Goal: Communication & Community: Answer question/provide support

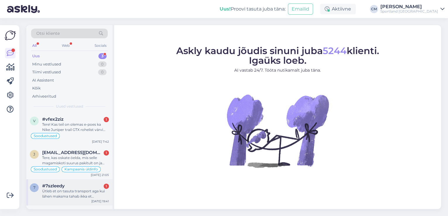
click at [76, 201] on div "7 #7szleedy 1 Ütleb et on tasuta transport aga kui lähen maksma tahab ikka et […" at bounding box center [69, 192] width 86 height 26
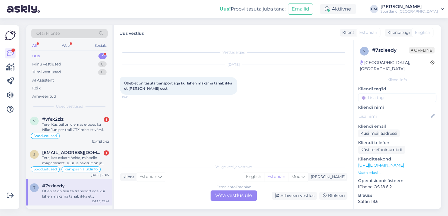
click at [244, 197] on div "Estonian to Estonian Võta vestlus üle" at bounding box center [233, 196] width 46 height 11
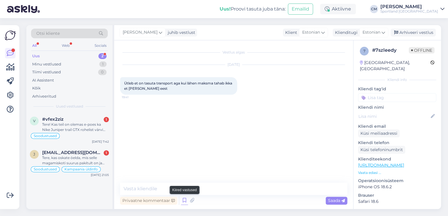
click at [183, 200] on icon at bounding box center [184, 200] width 7 height 9
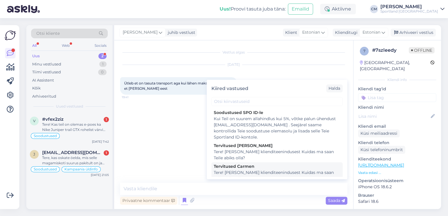
click at [260, 175] on div "Tere! [PERSON_NAME] klienditeenindusest Kuidas ma saan Teile abiks olla?" at bounding box center [277, 176] width 126 height 12
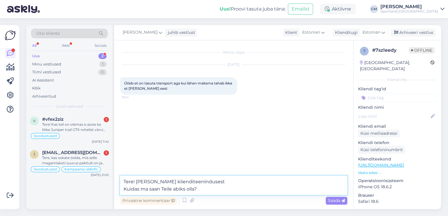
drag, startPoint x: 225, startPoint y: 191, endPoint x: 116, endPoint y: 189, distance: 108.3
click at [116, 189] on div "Vestlus algas [DATE] Ütleb et on tasuta transport aga kui lähen maksma tahab ik…" at bounding box center [233, 124] width 239 height 169
type textarea "Tere! [PERSON_NAME] klienditeenindusest"
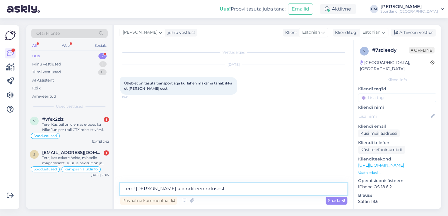
drag, startPoint x: 225, startPoint y: 191, endPoint x: 113, endPoint y: 190, distance: 111.8
click at [113, 190] on div "Otsi kliente All Web Socials Uus 2 Minu vestlused 1 Tiimi vestlused 0 AI Assist…" at bounding box center [233, 117] width 414 height 184
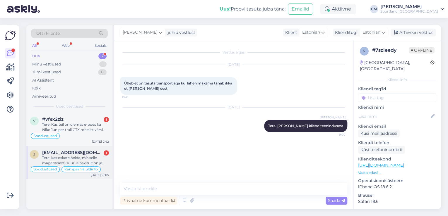
click at [84, 156] on div "Tere, kas oskate öelda, mis selle magamiskoti suurus pakitult on ja palju see k…" at bounding box center [75, 160] width 67 height 11
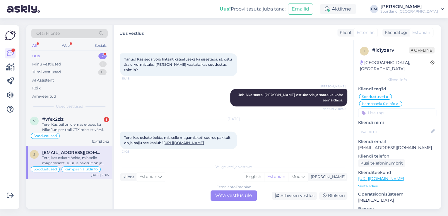
click at [230, 192] on div "Estonian to Estonian Võta vestlus üle" at bounding box center [233, 196] width 46 height 11
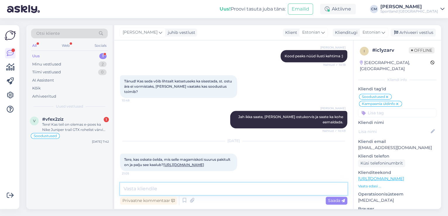
click at [206, 188] on textarea at bounding box center [233, 189] width 227 height 12
paste textarea "Tere! [PERSON_NAME] klienditeenindusest"
type textarea "Tere! [PERSON_NAME] klienditeenindusest"
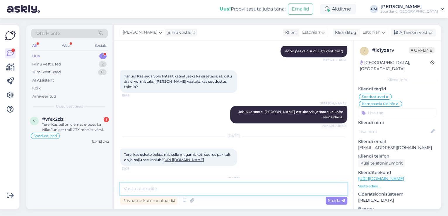
scroll to position [290, 0]
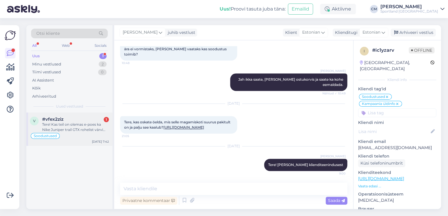
click at [104, 127] on div "Tere! Kas teil on olemas e-poes ka Nike Juniper trail GTX rohelist värvi jalanõ…" at bounding box center [75, 127] width 67 height 11
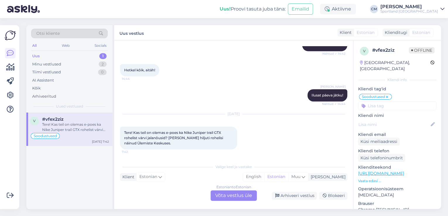
click at [233, 195] on div "Estonian to Estonian Võta vestlus üle" at bounding box center [233, 196] width 46 height 11
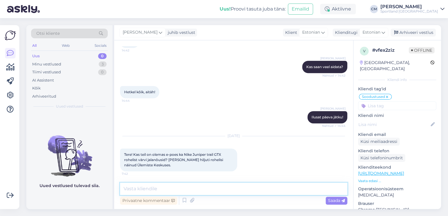
click at [213, 187] on textarea at bounding box center [233, 189] width 227 height 12
paste textarea "Tere! [PERSON_NAME] klienditeenindusest"
type textarea "Tere! [PERSON_NAME] klienditeenindusest"
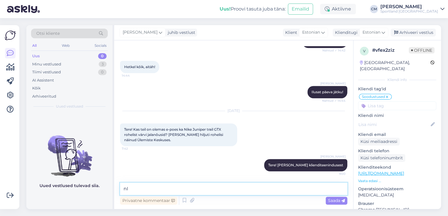
type textarea "n"
paste textarea "[URL][DOMAIN_NAME]"
type textarea "Nike Juniper Trail mudeleid näete siit: [URL][DOMAIN_NAME]"
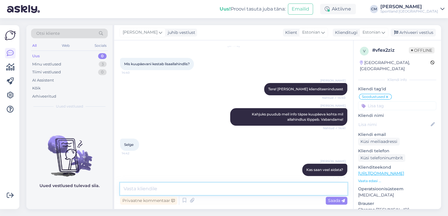
scroll to position [0, 0]
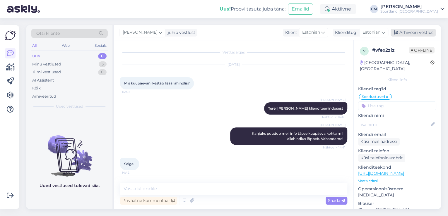
click at [419, 30] on div "Arhiveeri vestlus" at bounding box center [412, 33] width 45 height 8
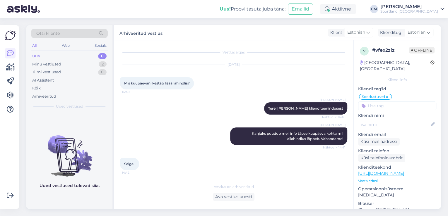
click at [405, 102] on input at bounding box center [397, 106] width 78 height 9
type input "saada"
click at [398, 127] on span "Toote saadavus" at bounding box center [396, 129] width 27 height 4
click at [95, 62] on div "Minu vestlused 2" at bounding box center [69, 64] width 77 height 8
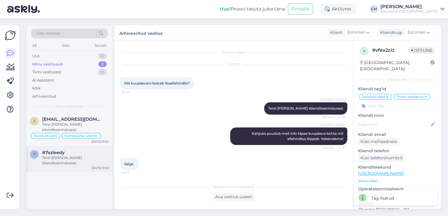
click at [74, 151] on div "#7szleedy" at bounding box center [75, 152] width 67 height 5
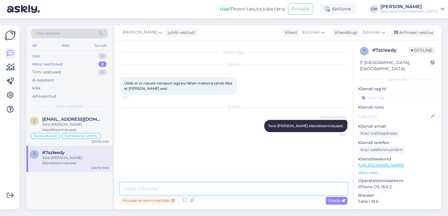
click at [175, 189] on textarea at bounding box center [233, 189] width 227 height 12
paste textarea "6.4. DPD kulleriga on [PERSON_NAME] maksumus 5.95€ (hind sisaldab käibemaksu)."
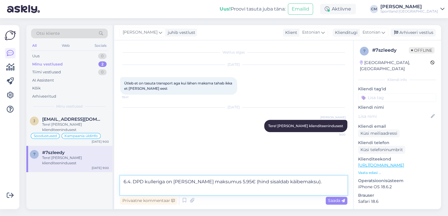
paste textarea "6.3. DPD ja Omniva pakiautomaati on [PERSON_NAME] maksumus 2.95€ (sisaldab käib…"
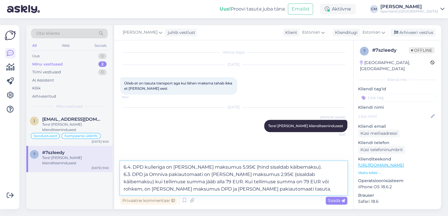
click at [316, 165] on textarea "6.4. DPD kulleriga on [PERSON_NAME] maksumus 5.95€ (hind sisaldab käibemaksu). …" at bounding box center [233, 178] width 227 height 34
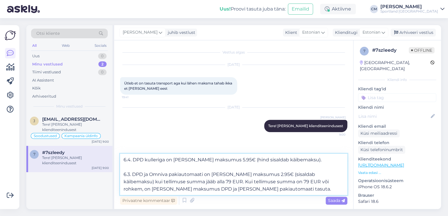
click at [269, 189] on textarea "6.4. DPD kulleriga on [PERSON_NAME] maksumus 5.95€ (hind sisaldab käibemaksu). …" at bounding box center [233, 174] width 227 height 41
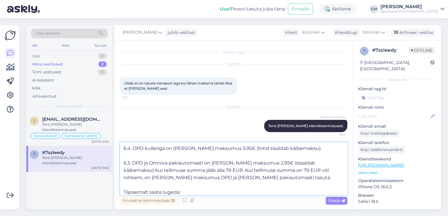
paste textarea "[URL][DOMAIN_NAME][PERSON_NAME]"
type textarea "6.4. DPD kulleriga on [PERSON_NAME] maksumus 5.95€ (hind sisaldab käibemaksu). …"
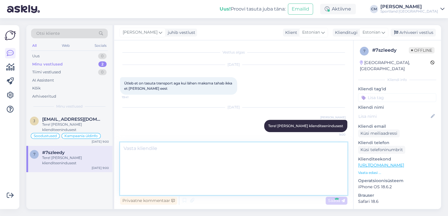
scroll to position [33, 0]
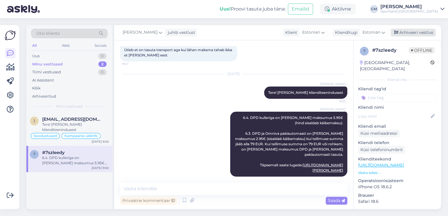
click at [417, 28] on div "[PERSON_NAME] juhib vestlust Klient [DEMOGRAPHIC_DATA] Klienditugi [DEMOGRAPHIC…" at bounding box center [277, 32] width 327 height 15
click at [414, 33] on div "Arhiveeri vestlus" at bounding box center [412, 33] width 45 height 8
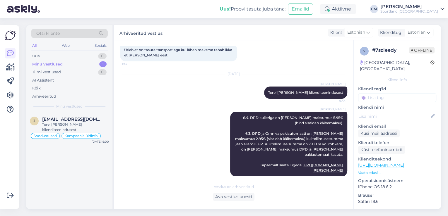
click at [392, 86] on div "Kliendi tag'id Võidu lunastamine Vaba aeg Vaata saadavust - leitavus Üritused U…" at bounding box center [397, 94] width 78 height 16
click at [390, 93] on input at bounding box center [397, 97] width 78 height 9
type input "tarne"
click at [405, 112] on span "Tarne küsimused" at bounding box center [397, 114] width 30 height 4
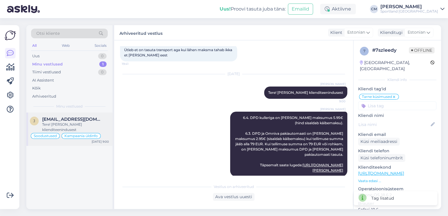
click at [100, 131] on div "Tere! [PERSON_NAME] klienditeenindusest" at bounding box center [75, 127] width 67 height 11
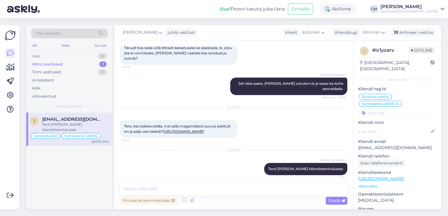
scroll to position [281, 0]
click at [163, 131] on link "[URL][DOMAIN_NAME]" at bounding box center [183, 131] width 41 height 4
click at [404, 176] on link "[URL][DOMAIN_NAME]" at bounding box center [381, 178] width 46 height 5
click at [364, 184] on p "Vaata edasi ..." at bounding box center [397, 186] width 78 height 5
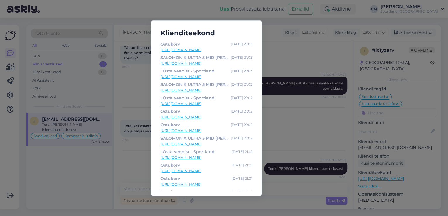
click at [230, 49] on link "[URL][DOMAIN_NAME]" at bounding box center [206, 49] width 92 height 5
click at [121, 68] on div "Klienditeekond Ostukorv [DATE] 21:03 [URL][DOMAIN_NAME] SALOMON X ULTRA 5 MID […" at bounding box center [224, 108] width 448 height 216
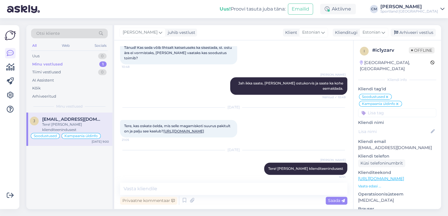
drag, startPoint x: 160, startPoint y: 136, endPoint x: 122, endPoint y: 123, distance: 40.9
click at [122, 123] on div "Tere, kas oskate öelda, mis selle magamiskoti suurus pakitult on ja palju see k…" at bounding box center [178, 129] width 117 height 18
copy span "Tere, kas oskate öelda, mis selle magamiskoti suurus pakitult on ja palju see k…"
click at [168, 187] on textarea at bounding box center [233, 189] width 227 height 12
type textarea "K"
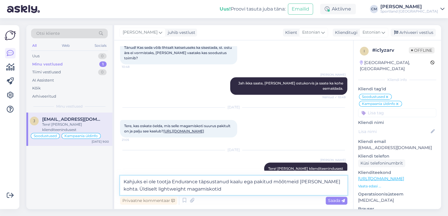
paste textarea "kaaluvad umbes 500 g – 800 g"
click at [249, 188] on textarea "Kahjuks ei ole tootja Endurance täpsustanud kaalu ega pakitud mõõtmeid [PERSON_…" at bounding box center [233, 185] width 227 height 19
drag, startPoint x: 275, startPoint y: 189, endPoint x: 266, endPoint y: 190, distance: 8.5
click at [266, 190] on textarea "Kahjuks ei ole tootja Endurance täpsustanud kaalu ega pakitud mõõtmeid [PERSON_…" at bounding box center [233, 185] width 227 height 19
click at [280, 188] on textarea "Kahjuks ei ole tootja Endurance täpsustanud kaalu ega pakitud mõõtmeid [PERSON_…" at bounding box center [233, 185] width 227 height 19
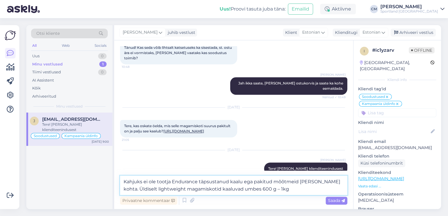
type textarea "Kahjuks ei ole tootja Endurance täpsustanud kaalu ega pakitud mõõtmeid [PERSON_…"
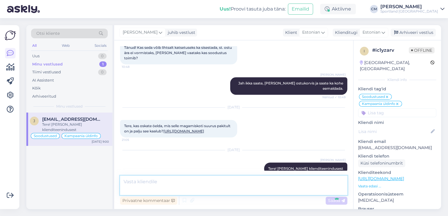
scroll to position [325, 0]
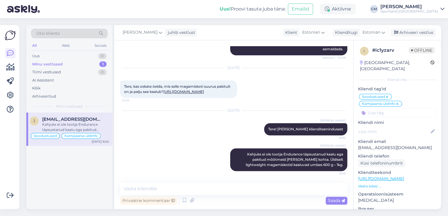
click at [395, 109] on input at bounding box center [397, 113] width 78 height 9
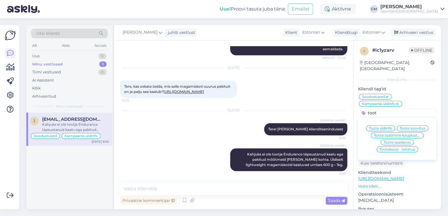
type input "toot"
click at [386, 120] on div "Toote üldinfo Toote soovitus Toote saatmine kaupluste vahel Toote saadavus Toot…" at bounding box center [397, 138] width 78 height 37
click at [384, 127] on span "Toote üldinfo" at bounding box center [380, 129] width 23 height 4
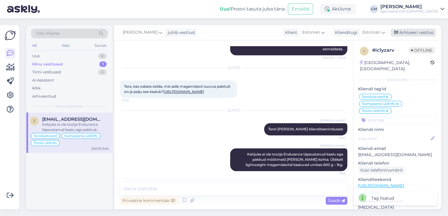
click at [403, 29] on div "Arhiveeri vestlus" at bounding box center [412, 33] width 45 height 8
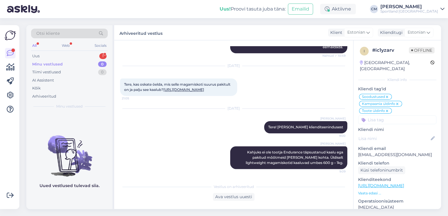
click at [86, 51] on div "Otsi kliente All Web Socials Uus 1 Minu vestlused 0 Tiimi vestlused 0 AI Assist…" at bounding box center [69, 69] width 86 height 88
click at [86, 53] on div "Uus 1" at bounding box center [69, 56] width 77 height 8
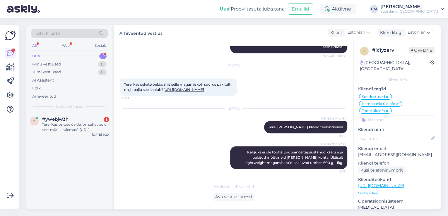
click at [67, 141] on div "y #ywebjw3h 1 Tere! Kas oskate öelda, on sellist polo veel müüki tulemas? [URL]…" at bounding box center [69, 161] width 86 height 97
click at [73, 132] on div "Tere! Kas oskate öelda, on sellist polo veel müüki tulemas? [URL][DOMAIN_NAME]" at bounding box center [75, 127] width 67 height 11
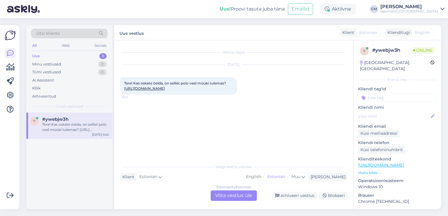
click at [235, 197] on div "Estonian to Estonian Võta vestlus üle" at bounding box center [233, 196] width 46 height 11
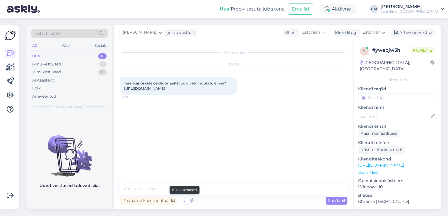
click at [186, 203] on icon at bounding box center [184, 200] width 7 height 9
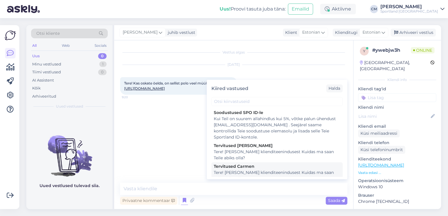
click at [245, 176] on div "Tere! [PERSON_NAME] klienditeenindusest Kuidas ma saan Teile abiks olla?" at bounding box center [277, 176] width 126 height 12
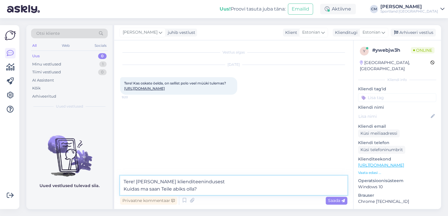
drag, startPoint x: 221, startPoint y: 189, endPoint x: 96, endPoint y: 197, distance: 125.2
click at [96, 197] on div "Otsi kliente All Web Socials Uus 0 Minu vestlused 1 Tiimi vestlused 0 AI Assist…" at bounding box center [233, 117] width 414 height 184
type textarea "Tere! [PERSON_NAME] klienditeenindusest"
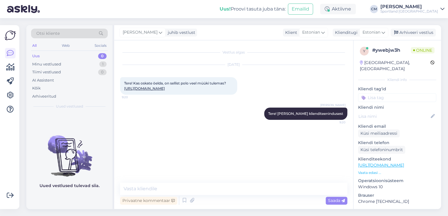
click at [185, 206] on div "Vestlus algas [DATE] Tere! Kas oskate öelda, on sellist polo veel müüki tulemas…" at bounding box center [233, 124] width 239 height 169
click at [184, 204] on icon at bounding box center [184, 200] width 7 height 9
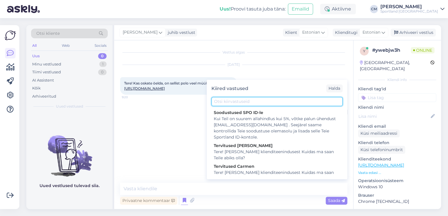
click at [263, 103] on input "text" at bounding box center [276, 101] width 131 height 9
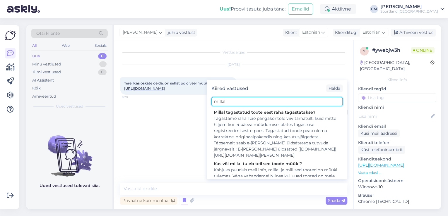
scroll to position [73, 0]
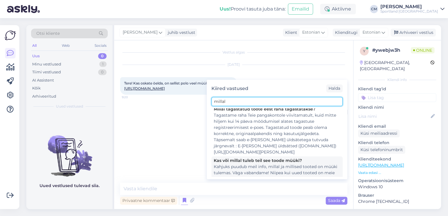
type input "millal"
click at [261, 164] on div "Kahjuks puudub meil info, millal ja millised tooted on müüki tulemas. Väga vaba…" at bounding box center [277, 176] width 126 height 25
type textarea "Kahjuks puudub meil info, millal ja millised tooted on müüki tulemas. Väga vaba…"
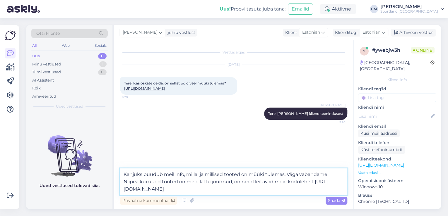
click at [255, 183] on textarea "Kahjuks puudub meil info, millal ja millised tooted on müüki tulemas. Väga vaba…" at bounding box center [233, 182] width 227 height 27
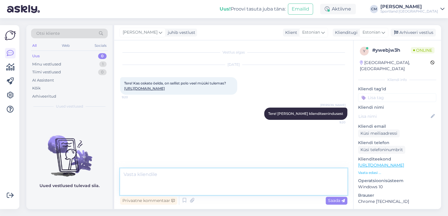
scroll to position [0, 0]
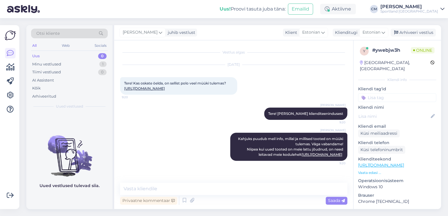
click at [146, 89] on link "[URL][DOMAIN_NAME]" at bounding box center [144, 88] width 41 height 4
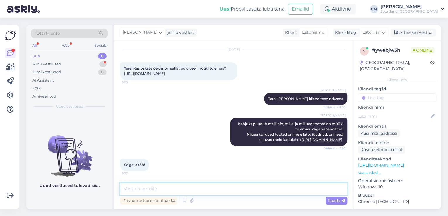
click at [156, 188] on textarea at bounding box center [233, 189] width 227 height 12
type textarea "Kas saan veel abiks olla?"
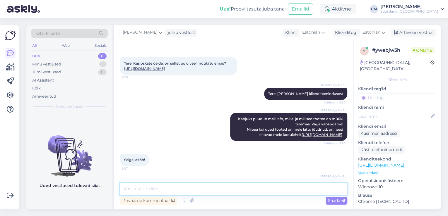
scroll to position [45, 0]
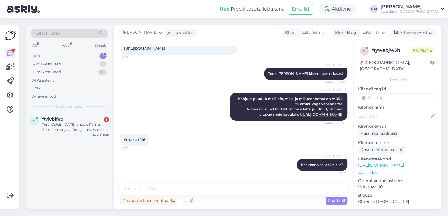
click at [87, 53] on div "Uus 1" at bounding box center [69, 56] width 77 height 8
click at [80, 132] on div "Tere! Ostsin [DATE] endale Pärnu Sportlandist jalanõud ja tahaks need garantiis…" at bounding box center [75, 127] width 67 height 11
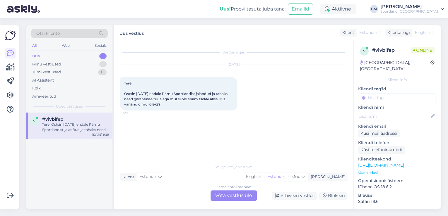
click at [246, 198] on div "Estonian to Estonian Võta vestlus üle" at bounding box center [233, 196] width 46 height 11
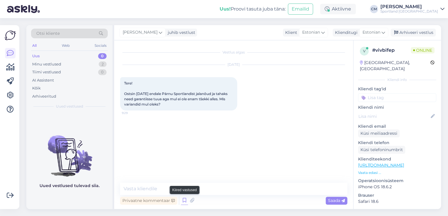
drag, startPoint x: 188, startPoint y: 200, endPoint x: 183, endPoint y: 200, distance: 4.4
click at [183, 200] on div "Privaatne kommentaar Saada" at bounding box center [233, 200] width 227 height 11
click at [183, 200] on icon at bounding box center [184, 200] width 7 height 9
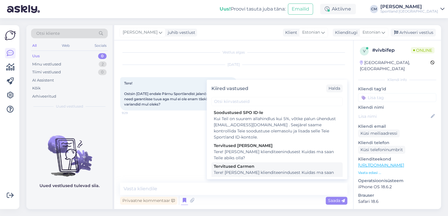
click at [262, 175] on div "Tere! [PERSON_NAME] klienditeenindusest Kuidas ma saan Teile abiks olla?" at bounding box center [277, 176] width 126 height 12
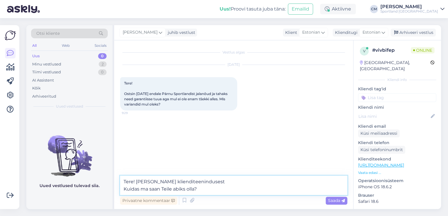
drag, startPoint x: 213, startPoint y: 193, endPoint x: 76, endPoint y: 188, distance: 137.3
click at [76, 188] on div "Otsi kliente All Web Socials Uus 0 Minu vestlused 2 Tiimi vestlused 0 AI Assist…" at bounding box center [233, 117] width 414 height 184
type textarea "Tere! [PERSON_NAME] klienditeenindusest"
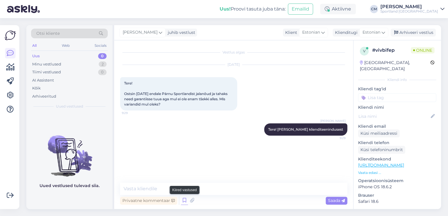
click at [181, 201] on icon at bounding box center [184, 200] width 7 height 9
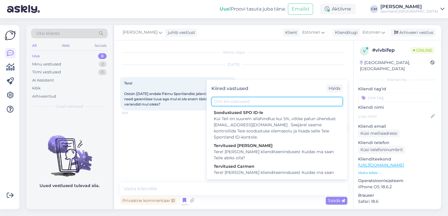
click at [263, 102] on input "text" at bounding box center [276, 101] width 131 height 9
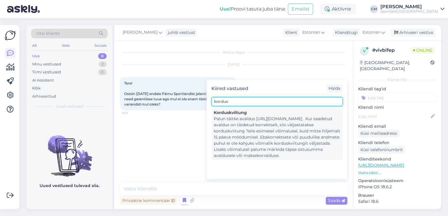
type input "kordus"
click at [262, 117] on div "Palun täitke avaldus [URL][DOMAIN_NAME] . Kui saadetud avaldus on täidetud korr…" at bounding box center [277, 137] width 126 height 43
type textarea "Palun täitke avaldus [URL][DOMAIN_NAME] . Kui saadetud avaldus on täidetud korr…"
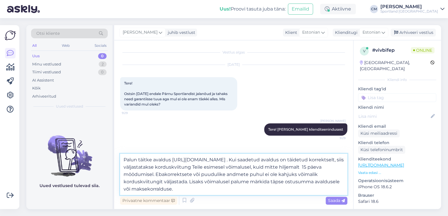
click at [229, 187] on textarea "Palun täitke avaldus [URL][DOMAIN_NAME] . Kui saadetud avaldus on täidetud korr…" at bounding box center [233, 174] width 227 height 41
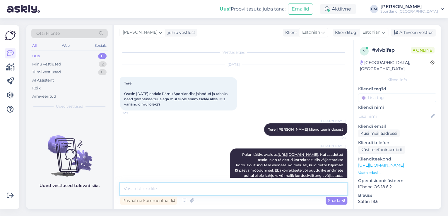
scroll to position [21, 0]
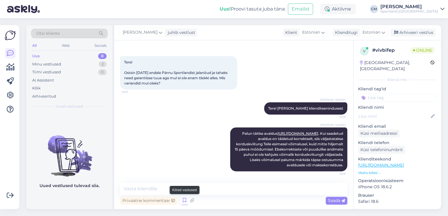
click at [186, 202] on icon at bounding box center [184, 200] width 7 height 9
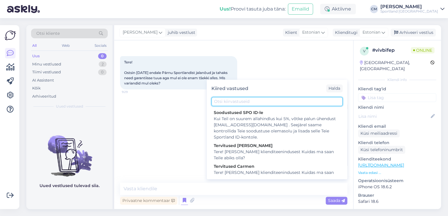
click at [260, 105] on input "text" at bounding box center [276, 101] width 131 height 9
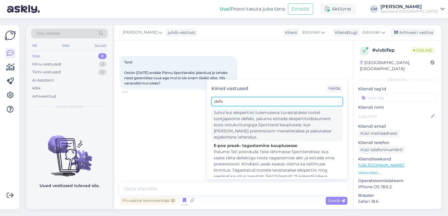
scroll to position [47, 0]
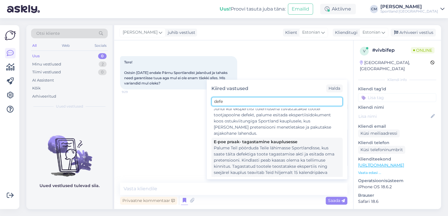
type input "defe"
click at [251, 156] on div "Palume Teil pöörduda Teile lähimasse Sportlandisse, kus saate täita defektiga t…" at bounding box center [277, 163] width 126 height 37
type textarea "Palume Teil pöörduda Teile lähimasse Sportlandisse, kus saate täita defektiga t…"
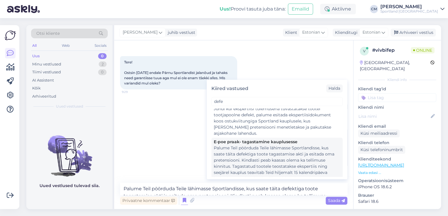
scroll to position [43, 0]
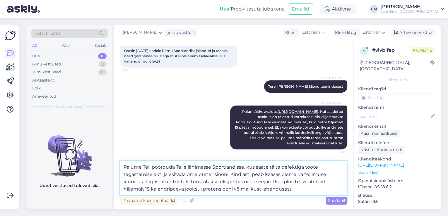
drag, startPoint x: 294, startPoint y: 190, endPoint x: 111, endPoint y: 164, distance: 184.9
click at [111, 164] on div "Otsi kliente All Web Socials Uus 0 Minu vestlused 2 Tiimi vestlused 0 AI Assist…" at bounding box center [233, 117] width 414 height 184
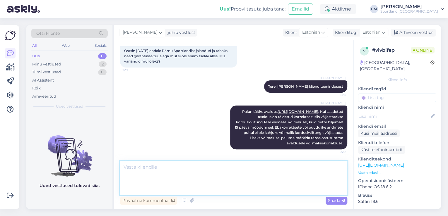
scroll to position [21, 0]
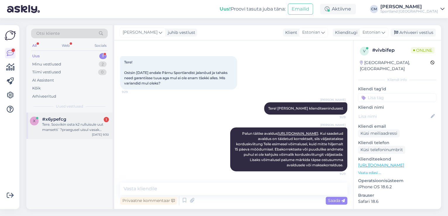
click at [88, 124] on div "Tere. Soovikin osta k2 rulluisule uut mansetti`?praegusel uisul vasak mansett h…" at bounding box center [75, 127] width 67 height 11
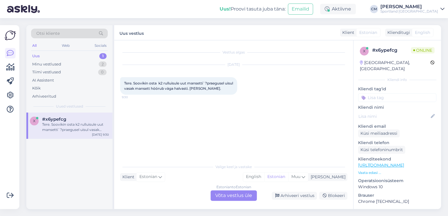
click at [230, 196] on div "Estonian to Estonian Võta vestlus üle" at bounding box center [233, 196] width 46 height 11
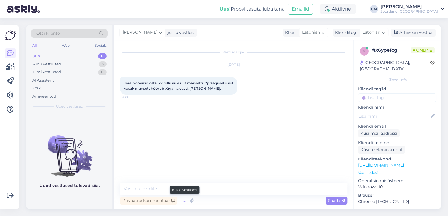
click at [187, 198] on icon at bounding box center [184, 200] width 7 height 9
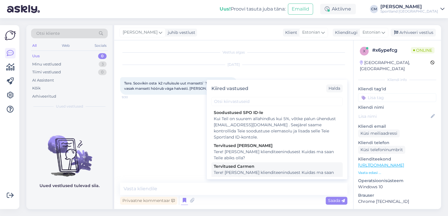
click at [257, 169] on div "Tervitused Carmen" at bounding box center [277, 167] width 126 height 6
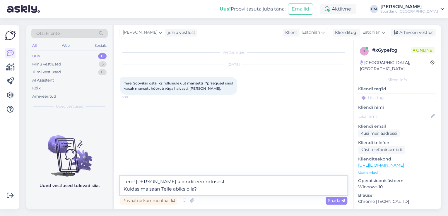
drag, startPoint x: 229, startPoint y: 190, endPoint x: 83, endPoint y: 184, distance: 146.2
click at [83, 184] on div "Otsi kliente All Web Socials Uus 0 Minu vestlused 3 Tiimi vestlused 0 AI Assist…" at bounding box center [233, 117] width 414 height 184
click at [178, 194] on textarea "Tere! [PERSON_NAME] klienditeenindusest Kuidas ma saan Teile abiks olla?" at bounding box center [233, 185] width 227 height 19
drag, startPoint x: 205, startPoint y: 193, endPoint x: 114, endPoint y: 194, distance: 91.3
click at [114, 194] on div "Otsi kliente All Web Socials Uus 0 Minu vestlused 3 Tiimi vestlused 0 AI Assist…" at bounding box center [233, 117] width 414 height 184
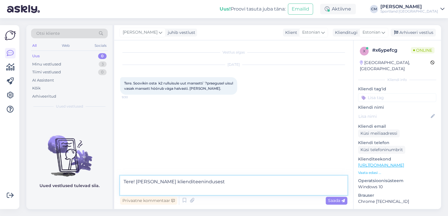
type textarea "Tere! [PERSON_NAME] klienditeenindusest"
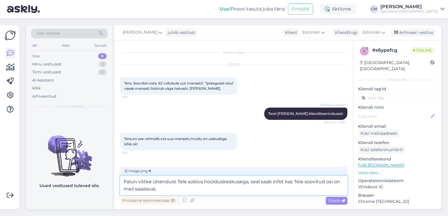
click at [181, 181] on textarea "Palun võtke ühendust Tele sobiva hoolduskeskusega, seal saab infot kas Teie soo…" at bounding box center [233, 185] width 227 height 19
click at [268, 182] on textarea "Palun võtke ühendust Teile sobiva hoolduskeskusega, seal saab infot kas Teie so…" at bounding box center [233, 185] width 227 height 19
click at [287, 183] on textarea "Palun võtke ühendust Teile sobiva hoolduskeskusega, seal annab infot kas Teie s…" at bounding box center [233, 185] width 227 height 19
click at [132, 190] on textarea "Palun võtke ühendust Teile sobiva hoolduskeskusega, seal annab infot hooldusspe…" at bounding box center [233, 185] width 227 height 19
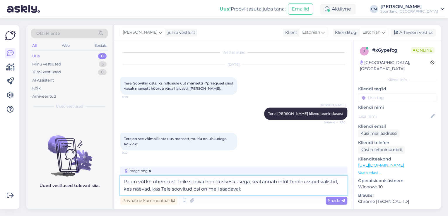
click at [276, 184] on textarea "Palun võtke ühendust Teile sobiva hoolduskeskusega, seal annab infot hooldusspe…" at bounding box center [233, 185] width 227 height 19
type textarea "Palun võtke ühendust Teile sobiva hoolduskeskusega, seal annavad infot hoolduss…"
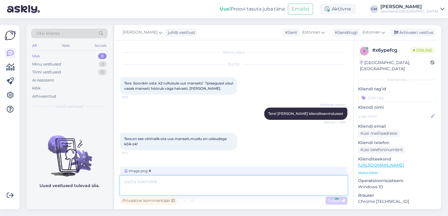
scroll to position [52, 0]
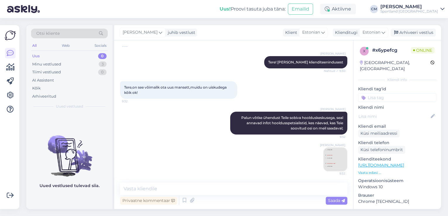
click at [331, 153] on img at bounding box center [334, 159] width 23 height 23
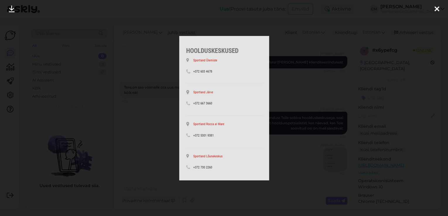
click at [312, 143] on div at bounding box center [224, 108] width 448 height 216
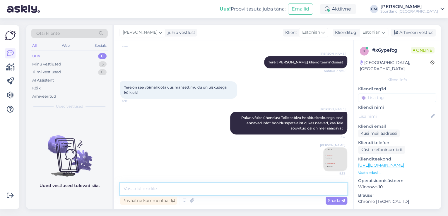
click at [197, 191] on textarea at bounding box center [233, 189] width 227 height 12
paste textarea "[URL][DOMAIN_NAME]"
type textarea "[URL][DOMAIN_NAME]"
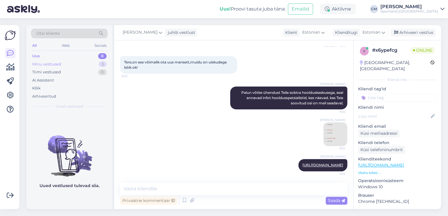
click at [79, 65] on div "Minu vestlused 3" at bounding box center [69, 64] width 77 height 8
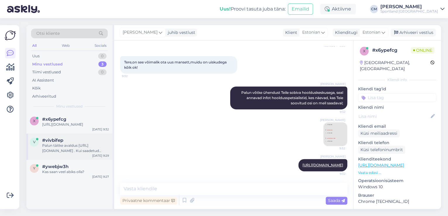
click at [76, 146] on div "Palun täitke avaldus [URL][DOMAIN_NAME] . Kui saadetud avaldus on täidetud korr…" at bounding box center [75, 148] width 67 height 11
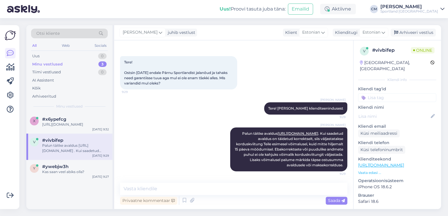
click at [428, 93] on input at bounding box center [397, 97] width 78 height 9
type input "kordu"
click at [407, 112] on span "Korduskviitungid" at bounding box center [397, 114] width 30 height 4
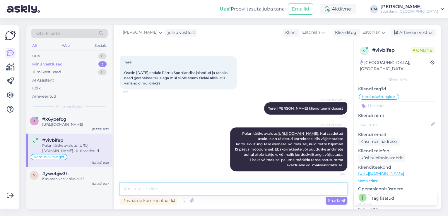
click at [235, 191] on textarea at bounding box center [233, 189] width 227 height 12
type textarea "Kas saan veel abiks olla?"
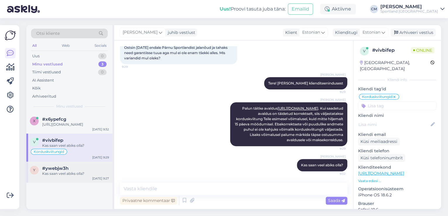
click at [99, 171] on div "#ywebjw3h" at bounding box center [75, 168] width 67 height 5
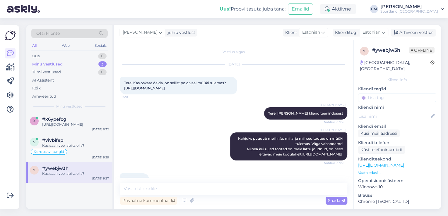
scroll to position [0, 0]
click at [389, 86] on p "Kliendi tag'id" at bounding box center [397, 89] width 78 height 6
click at [389, 93] on input at bounding box center [397, 97] width 78 height 9
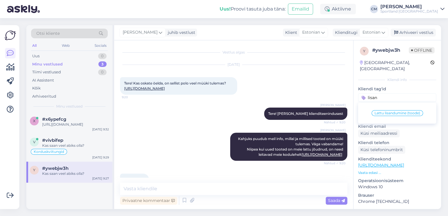
type input "lisan"
click at [391, 112] on span "Lattu lisandumine (toode)" at bounding box center [397, 114] width 46 height 4
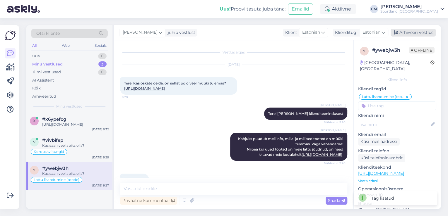
click at [412, 31] on div "Arhiveeri vestlus" at bounding box center [412, 33] width 45 height 8
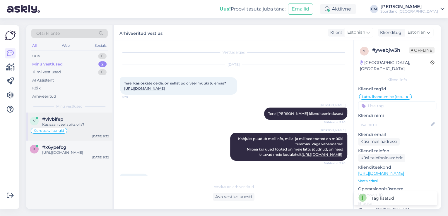
click at [76, 139] on div "v #vivbifep Kas saan veel abiks olla? Korduskviitungid [DATE] 9:32" at bounding box center [69, 127] width 86 height 28
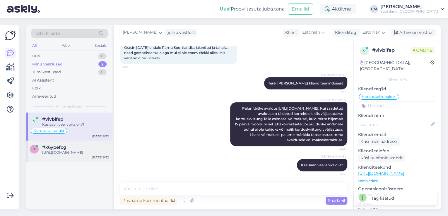
click at [74, 151] on div "[URL][DOMAIN_NAME]" at bounding box center [75, 152] width 67 height 5
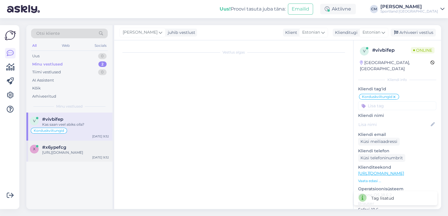
scroll to position [77, 0]
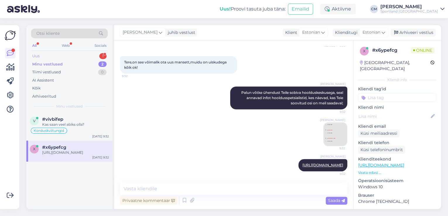
click at [100, 52] on div "Uus 1" at bounding box center [69, 56] width 77 height 8
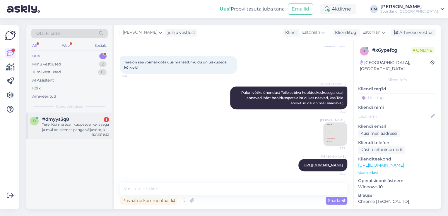
click at [84, 127] on div "Tere! Kui ma tean kuupäeva, kellaaega ja mul on olemas panga väljavõte, kas sel…" at bounding box center [75, 127] width 67 height 11
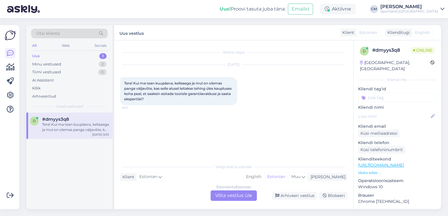
click at [239, 197] on div "Estonian to Estonian Võta vestlus üle" at bounding box center [233, 196] width 46 height 11
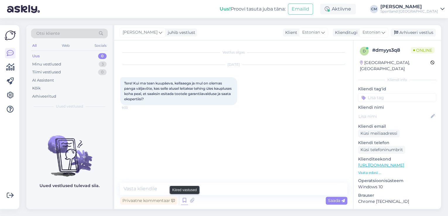
click at [184, 198] on icon at bounding box center [184, 200] width 7 height 9
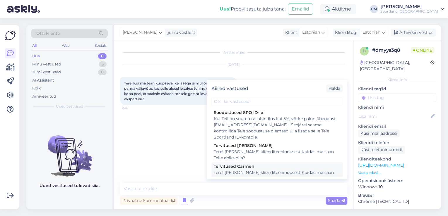
click at [267, 173] on div "Tere! [PERSON_NAME] klienditeenindusest Kuidas ma saan Teile abiks olla?" at bounding box center [277, 176] width 126 height 12
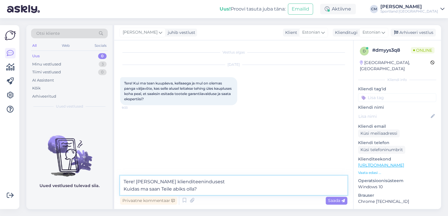
drag, startPoint x: 220, startPoint y: 190, endPoint x: 92, endPoint y: 193, distance: 127.3
click at [92, 193] on div "Otsi kliente All Web Socials Uus 0 Minu vestlused 3 Tiimi vestlused 0 AI Assist…" at bounding box center [233, 117] width 414 height 184
type textarea "Tere! [PERSON_NAME] klienditeenindusest"
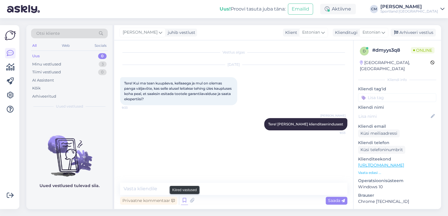
click at [182, 201] on icon at bounding box center [184, 200] width 7 height 9
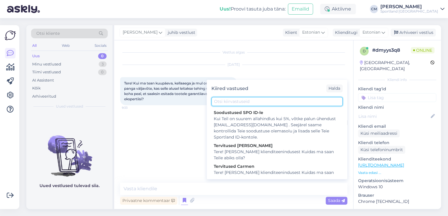
click at [236, 102] on input "text" at bounding box center [276, 101] width 131 height 9
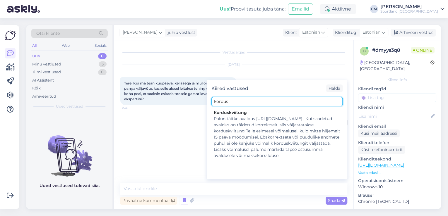
type input "kordus"
click at [247, 144] on div "Palun täitke avaldus [URL][DOMAIN_NAME] . Kui saadetud avaldus on täidetud korr…" at bounding box center [277, 137] width 126 height 43
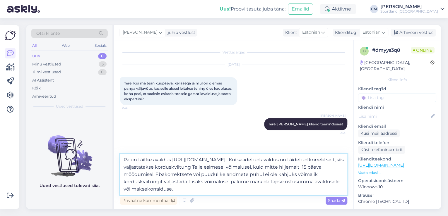
click at [124, 159] on textarea "Palun täitke avaldus [URL][DOMAIN_NAME] . Kui saadetud avaldus on täidetud korr…" at bounding box center [233, 174] width 227 height 41
type textarea "Kauplused ei väljasta ostutšekke. Palun täitke avaldus [URL][DOMAIN_NAME] . Kui…"
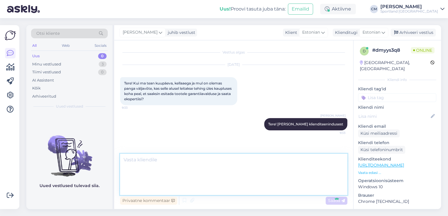
scroll to position [21, 0]
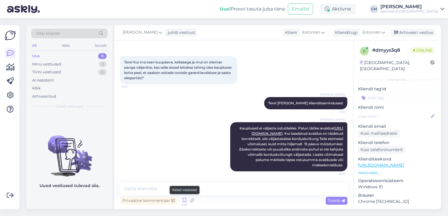
click at [184, 198] on icon at bounding box center [184, 200] width 7 height 9
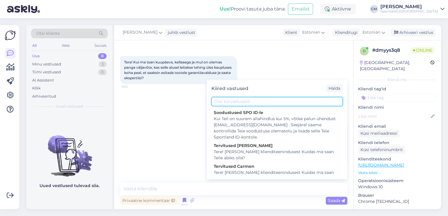
click at [245, 98] on input "text" at bounding box center [276, 101] width 131 height 9
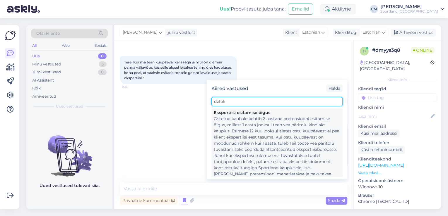
type input "defek"
click at [256, 140] on div "Ostetud kaubale kehtib 2-aastane pretensiooni esitamise õigus, millest 1 aasta …" at bounding box center [277, 150] width 126 height 68
type textarea "Ostetud kaubale kehtib 2-aastane pretensiooni esitamise õigus, millest 1 aasta …"
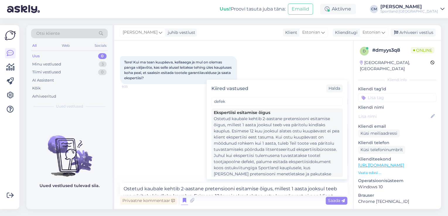
scroll to position [50, 0]
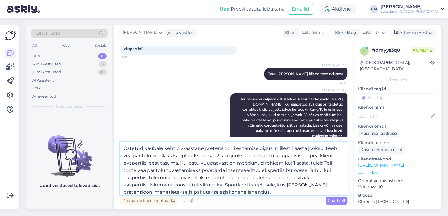
drag, startPoint x: 226, startPoint y: 183, endPoint x: 121, endPoint y: 139, distance: 114.6
click at [121, 139] on div "Vestlus algas [DATE] Tere! Kui ma tean kuupäeva, kellaaega ja mul on olemas pan…" at bounding box center [233, 124] width 239 height 169
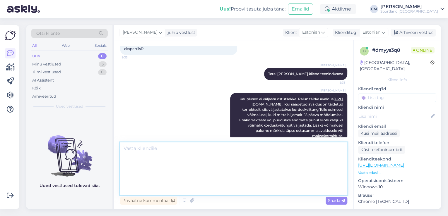
scroll to position [21, 0]
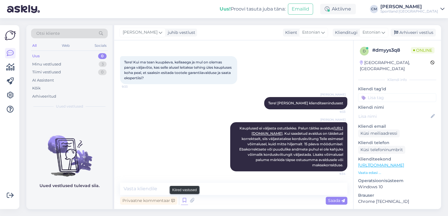
click at [186, 198] on icon at bounding box center [184, 200] width 7 height 9
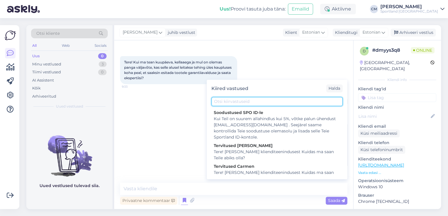
click at [249, 102] on input "text" at bounding box center [276, 101] width 131 height 9
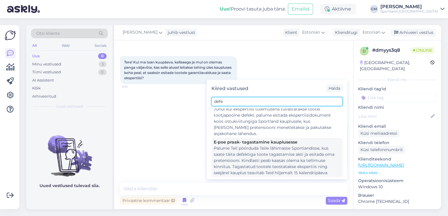
scroll to position [47, 0]
type input "defe"
click at [258, 150] on div "Palume Teil pöörduda Teile lähimasse Sportlandisse, kus saate täita defektiga t…" at bounding box center [277, 163] width 126 height 37
type textarea "Palume Teil pöörduda Teile lähimasse Sportlandisse, kus saate täita defektiga t…"
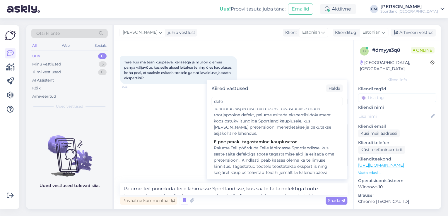
scroll to position [43, 0]
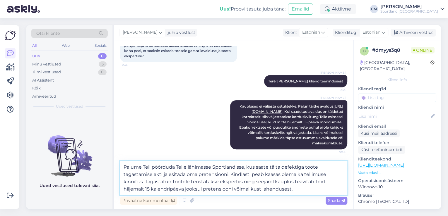
drag, startPoint x: 294, startPoint y: 190, endPoint x: 94, endPoint y: 142, distance: 205.6
click at [94, 142] on div "Otsi kliente All Web Socials Uus 0 Minu vestlused 3 Tiimi vestlused 0 AI Assist…" at bounding box center [233, 117] width 414 height 184
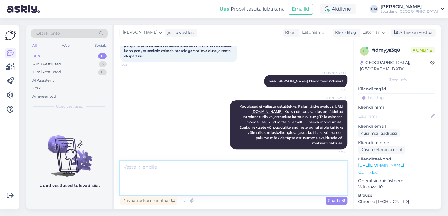
scroll to position [21, 0]
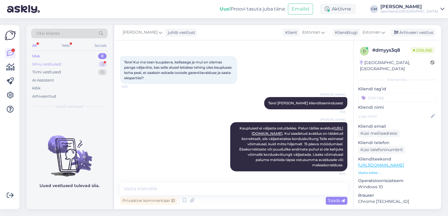
click at [102, 65] on div "3" at bounding box center [103, 64] width 8 height 6
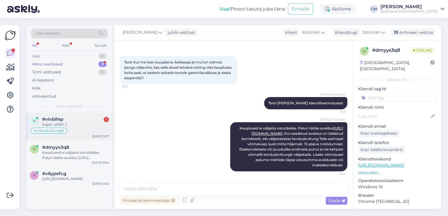
click at [92, 131] on div "Korduskviitungid" at bounding box center [69, 130] width 79 height 7
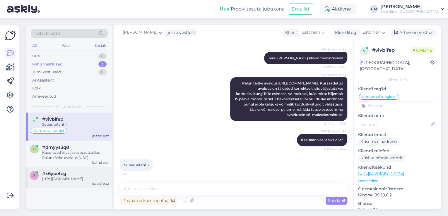
click at [64, 182] on div "x #x6ypefcg [URL][DOMAIN_NAME] [DATE] 9:32" at bounding box center [69, 177] width 86 height 21
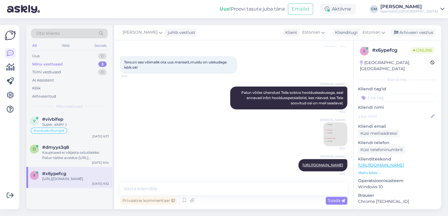
click at [383, 96] on div "x # x6ypefcg Online [GEOGRAPHIC_DATA], Rakvere Kliendi info Kliendi tag'id Võid…" at bounding box center [397, 164] width 88 height 248
click at [385, 93] on input at bounding box center [397, 97] width 78 height 9
type input "hool"
click at [399, 105] on div "Hooldus" at bounding box center [397, 113] width 78 height 16
click at [397, 112] on span "Hooldus" at bounding box center [397, 114] width 15 height 4
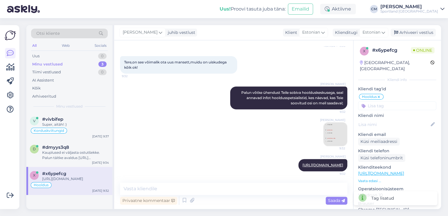
click at [388, 102] on input at bounding box center [397, 106] width 78 height 9
type input "r"
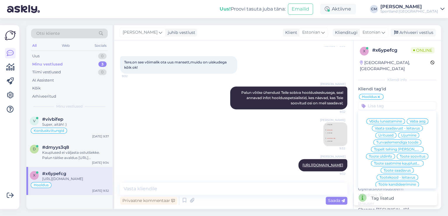
click at [416, 28] on div "[PERSON_NAME] juhib vestlust Klient [DEMOGRAPHIC_DATA] Klienditugi [DEMOGRAPHIC…" at bounding box center [277, 32] width 327 height 15
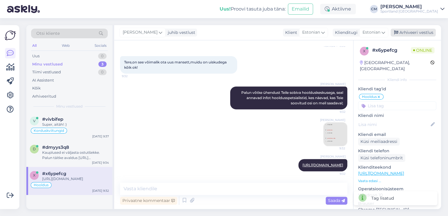
click at [412, 35] on div "Arhiveeri vestlus" at bounding box center [412, 33] width 45 height 8
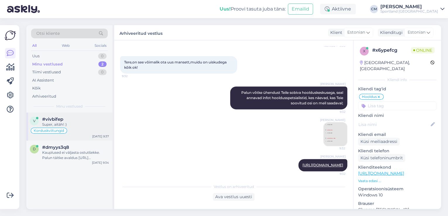
click at [87, 137] on div "v #vivbifep Super, aitäh! :) Korduskviitungid [DATE] 9:37" at bounding box center [69, 127] width 86 height 28
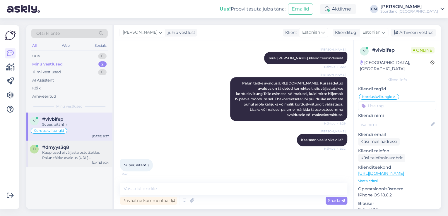
click at [83, 144] on div "d #dmyys3q8 Kauplused ei väljasta ostutšekke. Palun täitke avaldus [URL][DOMAIN…" at bounding box center [69, 154] width 86 height 26
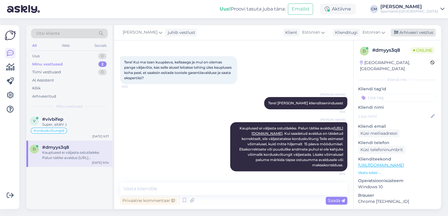
click at [419, 29] on div "Arhiveeri vestlus" at bounding box center [412, 33] width 45 height 8
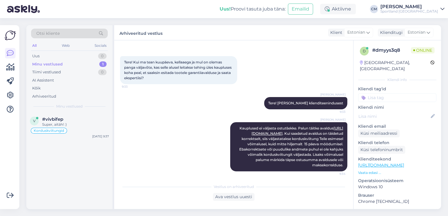
click at [405, 93] on input at bounding box center [397, 97] width 78 height 9
type input "kord"
click at [392, 110] on div "Korduskviitungid" at bounding box center [397, 113] width 36 height 6
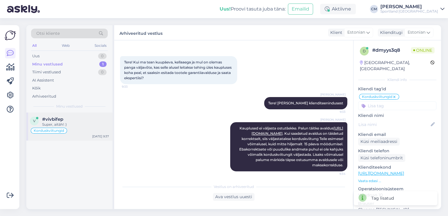
click at [106, 118] on div "#vivbifep" at bounding box center [75, 119] width 67 height 5
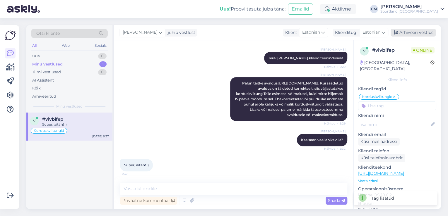
click at [407, 33] on div "Arhiveeri vestlus" at bounding box center [412, 33] width 45 height 8
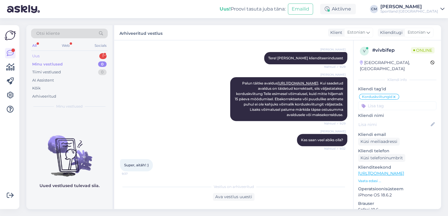
click at [100, 55] on div "1" at bounding box center [102, 56] width 7 height 6
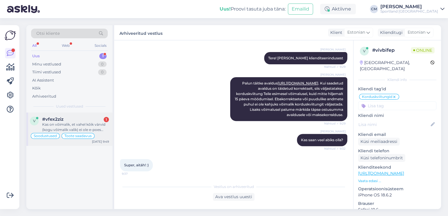
click at [84, 124] on div "Kas on võimalik, et vahel kõik värvid (kogu võimalik valik) ei ole e-poes nähta…" at bounding box center [75, 127] width 67 height 11
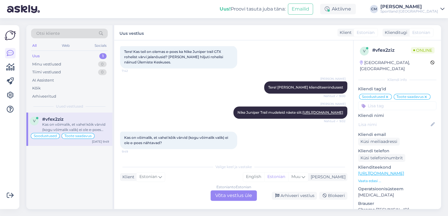
click at [215, 195] on div "Estonian to Estonian Võta vestlus üle" at bounding box center [233, 196] width 46 height 11
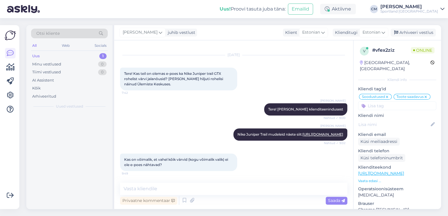
scroll to position [214, 0]
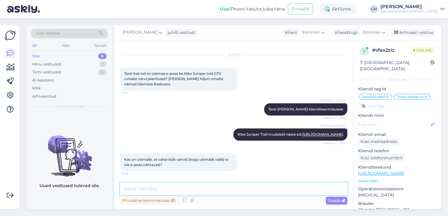
click at [211, 193] on textarea at bounding box center [233, 189] width 227 height 12
type textarea "Jah, valik e-poes ja kaupluses võib erineda."
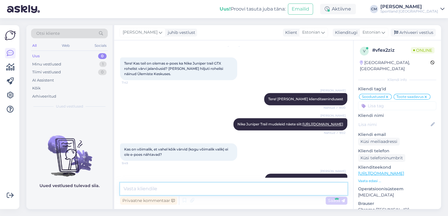
scroll to position [239, 0]
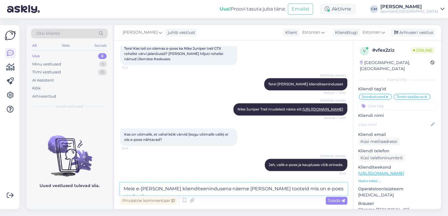
type textarea "Meie e-[PERSON_NAME] klienditeenindusena näeme [PERSON_NAME] tooteid mis on e-p…"
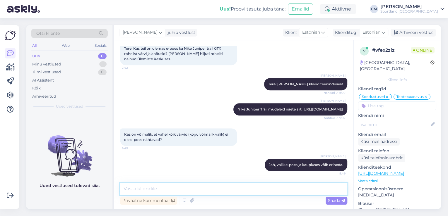
scroll to position [269, 0]
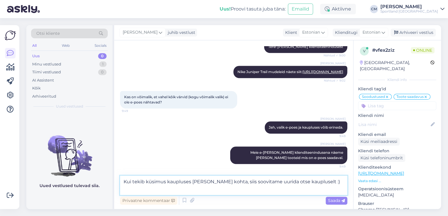
paste textarea "[URL][DOMAIN_NAME]"
type textarea "Kui tekib küsimus kaupluses [PERSON_NAME] kohta, siis soovitame uurida otse kau…"
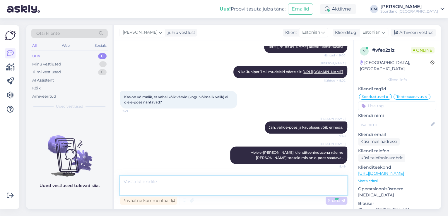
scroll to position [305, 0]
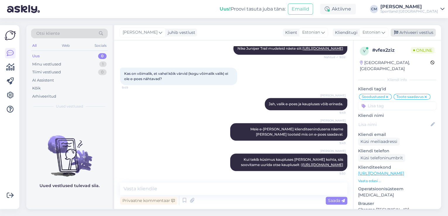
click at [407, 35] on div "Arhiveeri vestlus" at bounding box center [412, 33] width 45 height 8
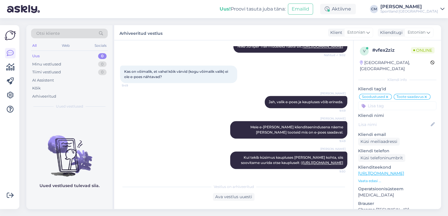
click at [357, 16] on div "Uus! Proovi tasuta [PERSON_NAME]: Emailid Aktiivne [PERSON_NAME] Sportland [GEO…" at bounding box center [224, 9] width 448 height 18
click at [354, 14] on div "Aktiivne" at bounding box center [338, 9] width 36 height 11
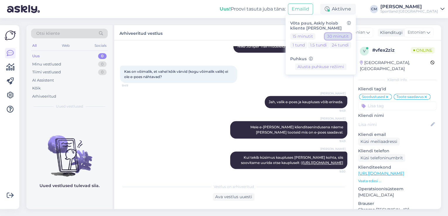
drag, startPoint x: 354, startPoint y: 14, endPoint x: 359, endPoint y: 34, distance: 20.4
click at [351, 36] on button "30 minutit" at bounding box center [338, 36] width 26 height 6
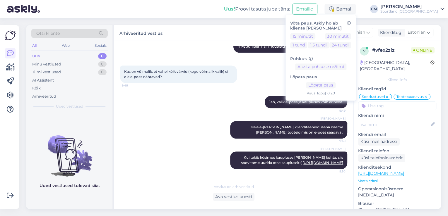
click at [419, 11] on div "Sportland [GEOGRAPHIC_DATA]" at bounding box center [409, 11] width 58 height 5
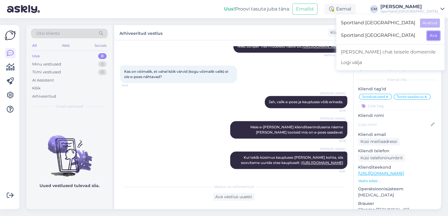
click at [431, 34] on button "Ava" at bounding box center [433, 35] width 13 height 9
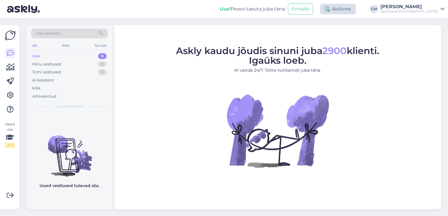
click at [336, 9] on div "Aktiivne" at bounding box center [338, 9] width 36 height 11
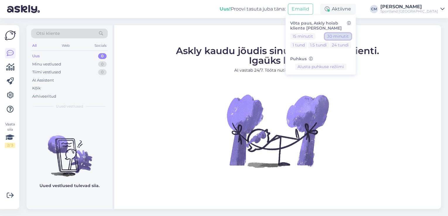
click at [345, 38] on button "30 minutit" at bounding box center [338, 36] width 26 height 6
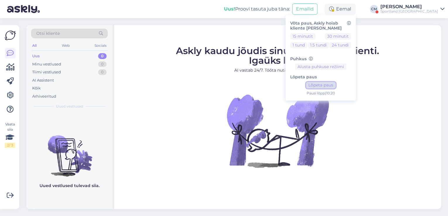
click at [335, 87] on button "Lõpeta paus" at bounding box center [321, 85] width 30 height 6
click at [416, 11] on div "Sportland [GEOGRAPHIC_DATA]" at bounding box center [409, 11] width 58 height 5
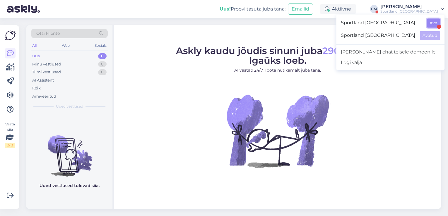
click at [430, 23] on button "Ava" at bounding box center [433, 22] width 13 height 9
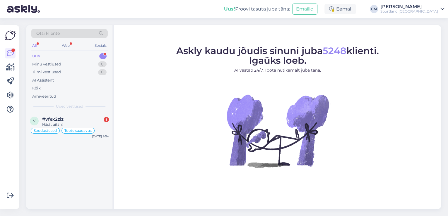
click at [356, 11] on div "Eemal" at bounding box center [339, 9] width 31 height 11
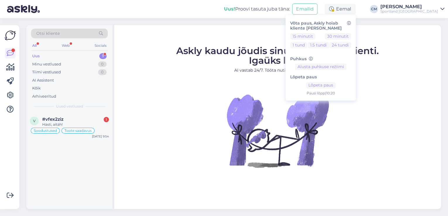
click at [348, 80] on div "Lõpeta paus Lõpeta paus Pausi [PERSON_NAME] | 10:20" at bounding box center [320, 83] width 61 height 26
click at [335, 86] on button "Lõpeta paus" at bounding box center [321, 85] width 30 height 6
click at [81, 128] on div "Toote saadavus" at bounding box center [77, 131] width 33 height 6
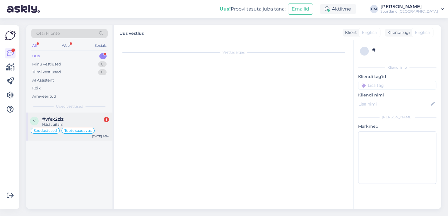
scroll to position [352, 0]
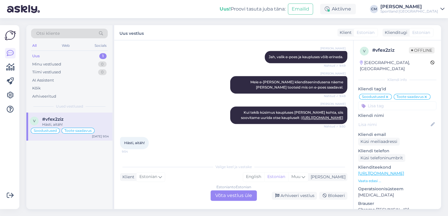
click at [231, 192] on div "Estonian to Estonian Võta vestlus üle" at bounding box center [233, 196] width 46 height 11
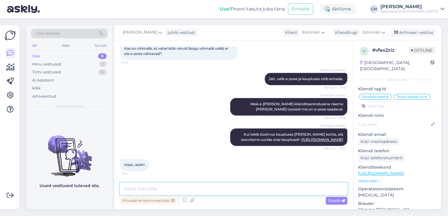
click at [215, 191] on textarea at bounding box center [233, 189] width 227 height 12
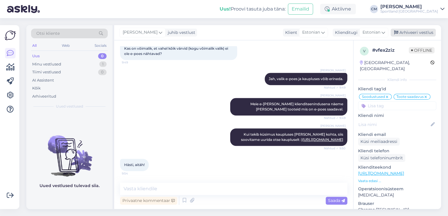
click at [406, 35] on div "Arhiveeri vestlus" at bounding box center [412, 33] width 45 height 8
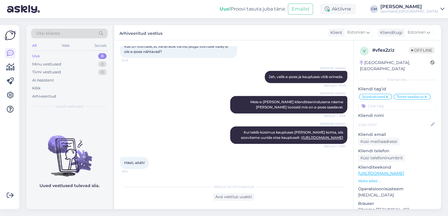
scroll to position [332, 0]
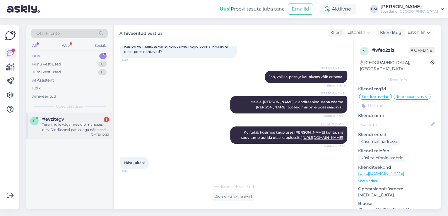
click at [77, 135] on div "e #evzltegv 1 Tere, mulle väga meeldib manuses olev Didriksonsi parka, aga näen…" at bounding box center [69, 126] width 86 height 26
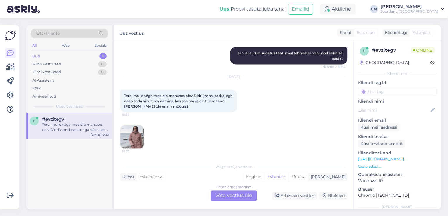
click at [230, 194] on div "Estonian to Estonian Võta vestlus üle" at bounding box center [233, 196] width 46 height 11
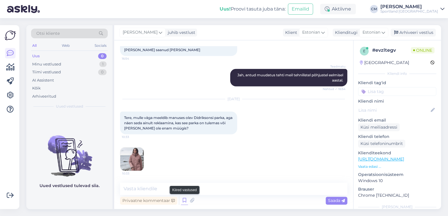
click at [184, 201] on icon at bounding box center [184, 200] width 7 height 9
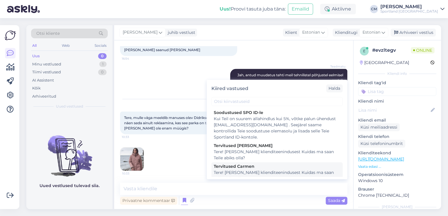
click at [248, 167] on div "Tervitused Carmen" at bounding box center [277, 167] width 126 height 6
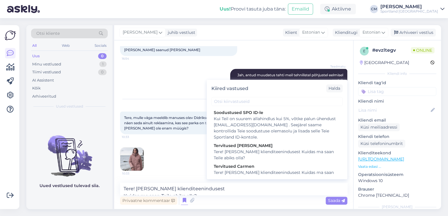
scroll to position [647, 0]
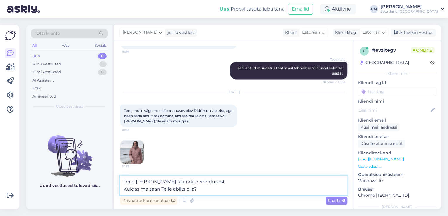
drag, startPoint x: 214, startPoint y: 189, endPoint x: 108, endPoint y: 196, distance: 106.2
click at [108, 196] on div "Otsi kliente All Web Socials Uus 0 Minu vestlused 1 Tiimi vestlused 0 AI Assist…" at bounding box center [233, 117] width 414 height 184
type textarea "Tere! [PERSON_NAME] klienditeenindusest"
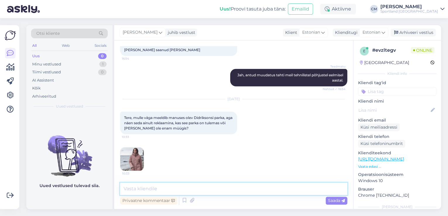
scroll to position [665, 0]
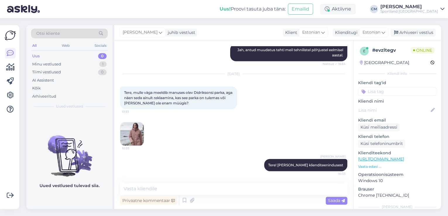
click at [139, 131] on img at bounding box center [131, 133] width 23 height 23
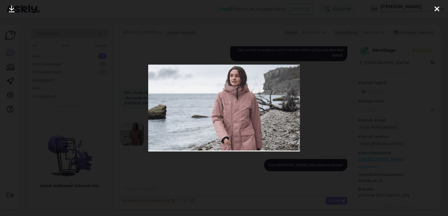
click at [150, 173] on div at bounding box center [224, 108] width 448 height 216
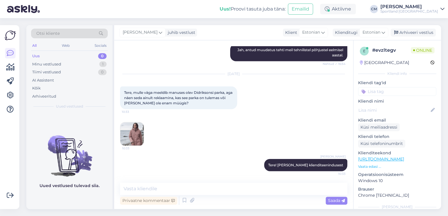
click at [128, 126] on img at bounding box center [131, 133] width 23 height 23
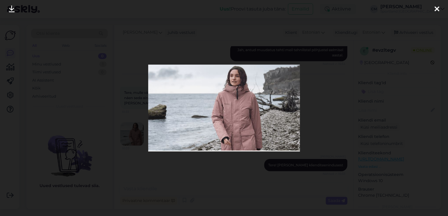
click at [237, 45] on div at bounding box center [224, 108] width 448 height 216
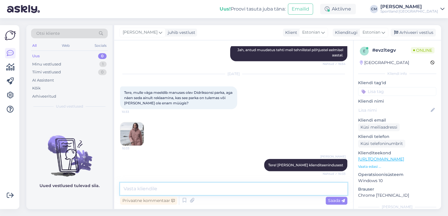
click at [173, 184] on textarea at bounding box center [233, 189] width 227 height 12
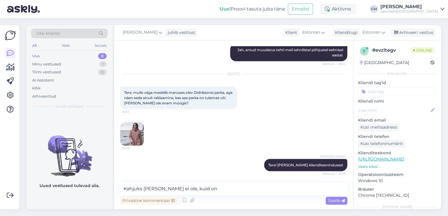
click at [135, 132] on img at bounding box center [131, 133] width 23 height 23
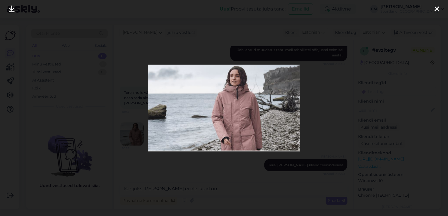
click at [215, 171] on div at bounding box center [224, 108] width 448 height 216
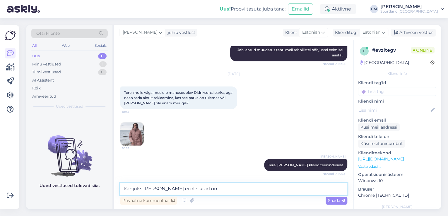
click at [212, 184] on textarea "Kahjuks [PERSON_NAME] ei ole, kuid on" at bounding box center [233, 189] width 227 height 12
paste textarea "[URL][DOMAIN_NAME]"
click at [195, 188] on textarea "Kahjuks [PERSON_NAME] ei ole, kuid valikut on näha siin: [URL][DOMAIN_NAME]" at bounding box center [233, 189] width 227 height 12
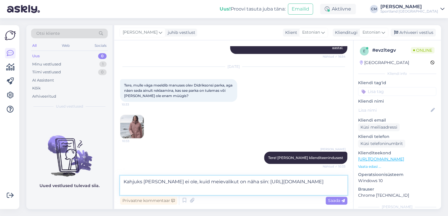
type textarea "Kahjuks [PERSON_NAME] ei ole, kuid meie valikut on näha siin: [URL][DOMAIN_NAME]"
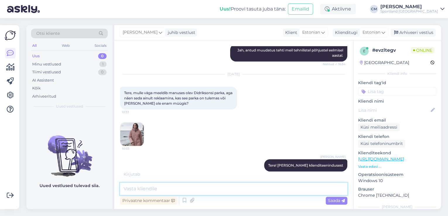
scroll to position [702, 0]
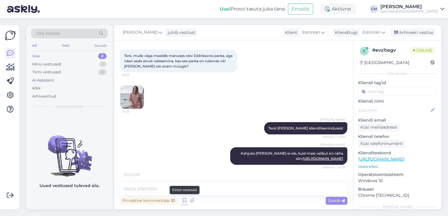
click at [185, 203] on icon at bounding box center [184, 200] width 7 height 9
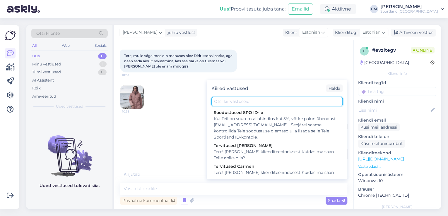
click at [244, 102] on input "text" at bounding box center [276, 101] width 131 height 9
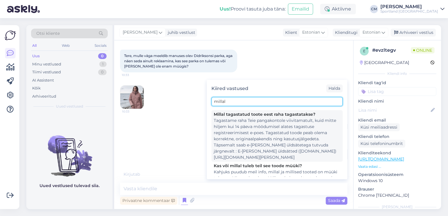
scroll to position [73, 0]
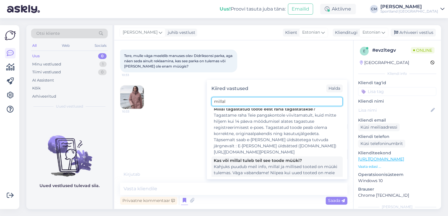
type input "millal"
click at [269, 164] on div "Kahjuks puudub meil info, millal ja millised tooted on müüki tulemas. Väga vaba…" at bounding box center [277, 176] width 126 height 25
type textarea "Kahjuks puudub meil info, millal ja millised tooted on müüki tulemas. Väga vaba…"
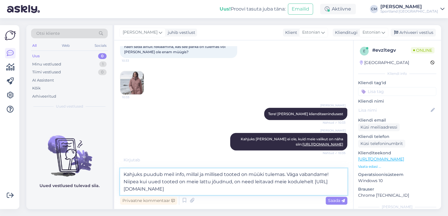
click at [255, 188] on textarea "Kahjuks puudub meil info, millal ja millised tooted on müüki tulemas. Väga vaba…" at bounding box center [233, 182] width 227 height 27
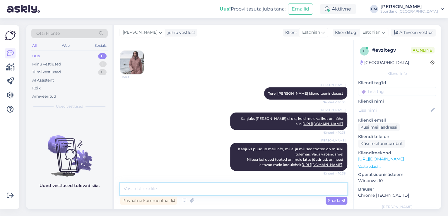
scroll to position [743, 0]
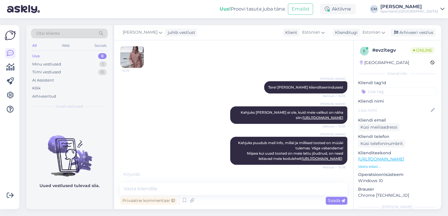
click at [393, 91] on input at bounding box center [397, 91] width 78 height 9
type input "[PERSON_NAME]"
click at [392, 106] on span "Lattu lisandumine (toode)" at bounding box center [397, 107] width 46 height 4
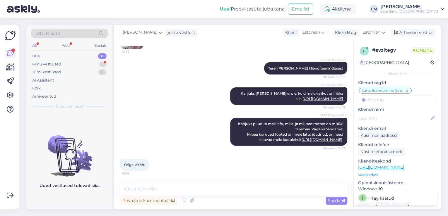
scroll to position [762, 0]
click at [153, 181] on div "Vestlus algas [DATE] Tere Sooviks infot, kas antud jopel on sees fliisvooder: […" at bounding box center [233, 124] width 239 height 169
click at [153, 185] on textarea at bounding box center [233, 189] width 227 height 12
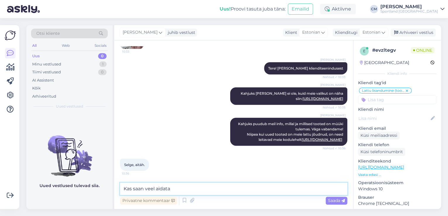
type textarea "Kas saan veel aidata?"
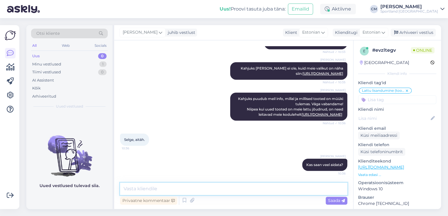
scroll to position [787, 0]
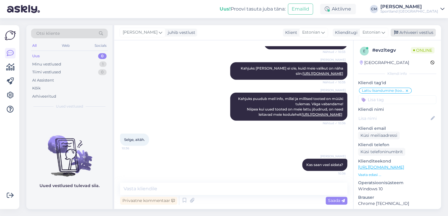
click at [402, 34] on div "Arhiveeri vestlus" at bounding box center [412, 33] width 45 height 8
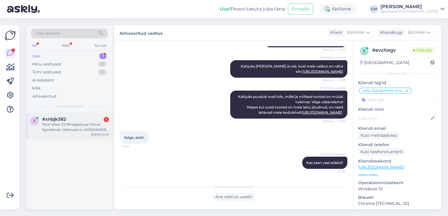
drag, startPoint x: 84, startPoint y: 131, endPoint x: 89, endPoint y: 133, distance: 5.4
click at [84, 131] on div "Tere! Viisin 22.09 tagastuse Viimsi Sportlandi, tellimuse nr 4000494505, kuid k…" at bounding box center [75, 127] width 67 height 11
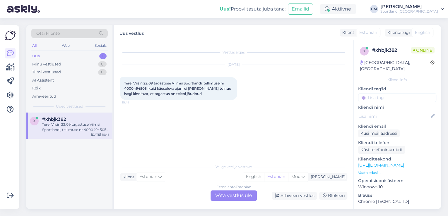
click at [236, 193] on div "Estonian to Estonian Võta vestlus üle" at bounding box center [233, 196] width 46 height 11
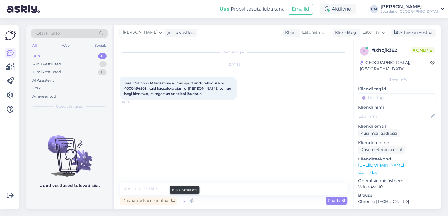
click at [185, 200] on icon at bounding box center [184, 200] width 7 height 9
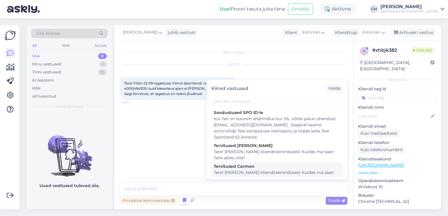
click at [253, 165] on div "Tervitused Carmen" at bounding box center [277, 167] width 126 height 6
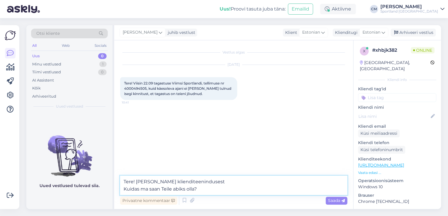
drag, startPoint x: 222, startPoint y: 188, endPoint x: 124, endPoint y: 187, distance: 97.2
click at [124, 187] on textarea "Tere! [PERSON_NAME] klienditeenindusest Kuidas ma saan Teile abiks olla?" at bounding box center [233, 185] width 227 height 19
type textarea "Tere! [PERSON_NAME] klienditeenindusest"
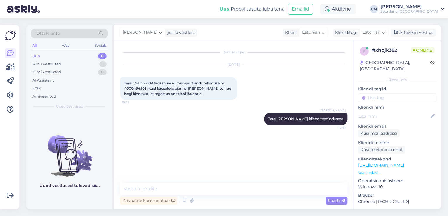
click at [139, 90] on span "Tere! Viisin 22.09 tagastuse Viimsi Sportlandi, tellimuse nr 4000494505, kuid k…" at bounding box center [178, 88] width 108 height 15
copy span "4000494505"
click at [162, 188] on textarea at bounding box center [233, 189] width 227 height 12
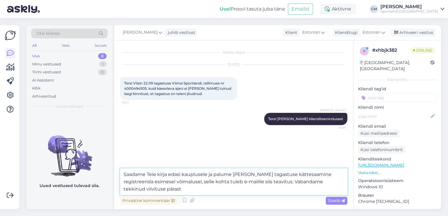
type textarea "Saadame Teie kirja edasi kauplusele ja palume [PERSON_NAME] tagastuse kättesaam…"
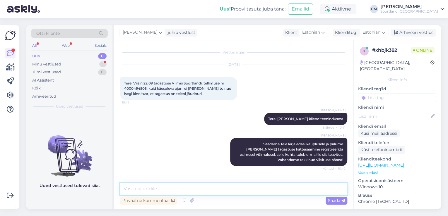
scroll to position [25, 0]
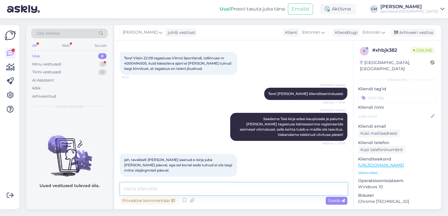
click at [184, 184] on textarea at bounding box center [233, 189] width 227 height 12
type textarea "Vabandame! Kas hetkel saan veel kuidagi abiks olla?"
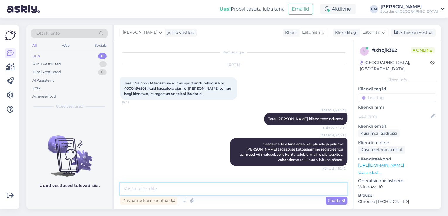
scroll to position [0, 0]
click at [134, 105] on div "[DATE] Tere! Viisin 22.09 tagastuse Viimsi Sportlandi, tellimuse nr 4000494505,…" at bounding box center [233, 83] width 227 height 48
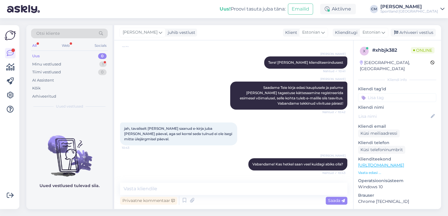
scroll to position [76, 0]
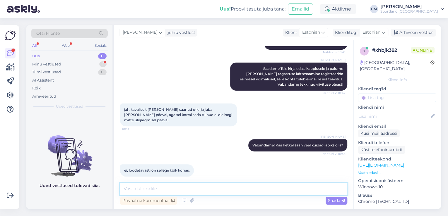
click at [156, 185] on textarea at bounding box center [233, 189] width 227 height 12
type textarea "I"
type textarea "Hästi, ilusat päeva jätku Teile! :)"
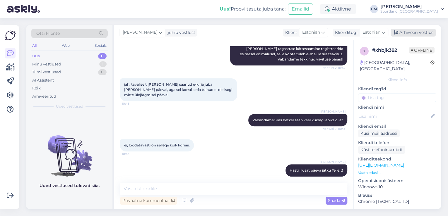
click at [403, 33] on div "Arhiveeri vestlus" at bounding box center [412, 33] width 45 height 8
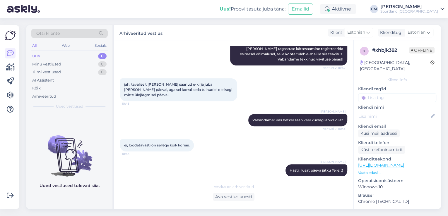
click at [406, 96] on div "x # xhbjk382 Offline [GEOGRAPHIC_DATA], [GEOGRAPHIC_DATA] Kliendi info Kliendi …" at bounding box center [397, 164] width 88 height 248
click at [406, 93] on input at bounding box center [397, 97] width 78 height 9
type input "tagasta"
click at [403, 117] on div "Tagastamine (e-pood)" at bounding box center [397, 120] width 45 height 6
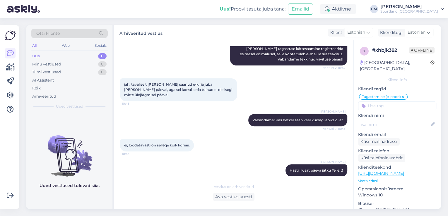
click at [36, 126] on img at bounding box center [69, 151] width 86 height 53
click at [355, 12] on div "Aktiivne" at bounding box center [338, 9] width 36 height 11
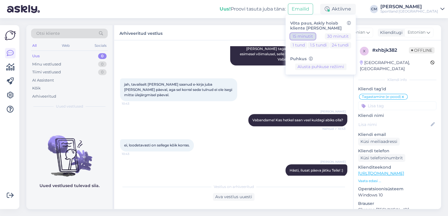
click at [315, 35] on button "15 minutit" at bounding box center [302, 36] width 25 height 6
click at [416, 9] on div "Sportland [GEOGRAPHIC_DATA]" at bounding box center [409, 11] width 58 height 5
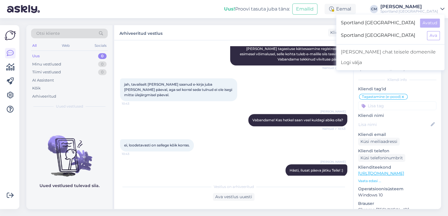
click at [433, 30] on div "Sportland [GEOGRAPHIC_DATA] Ava" at bounding box center [390, 35] width 108 height 13
click at [431, 33] on button "Ava" at bounding box center [433, 35] width 13 height 9
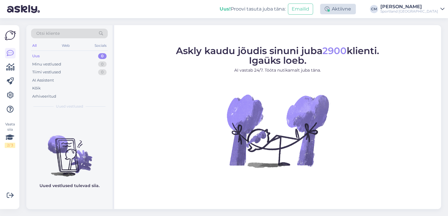
click at [354, 8] on div "Aktiivne" at bounding box center [338, 9] width 36 height 11
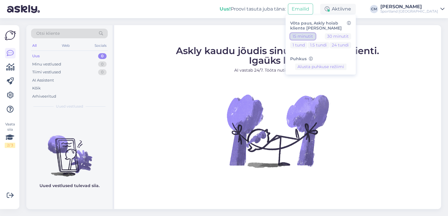
click at [315, 34] on button "15 minutit" at bounding box center [302, 36] width 25 height 6
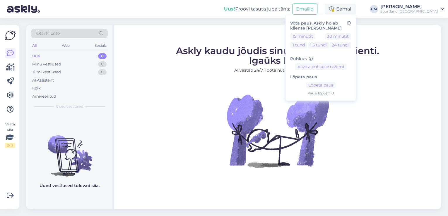
click at [253, 44] on div "Askly kaudu jõudis sinuni juba 2900 klienti. Igaüks loeb. AI vastab 24/7. Tööta…" at bounding box center [277, 117] width 327 height 184
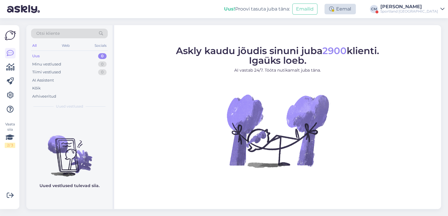
click at [356, 6] on div "Eemal" at bounding box center [339, 9] width 31 height 11
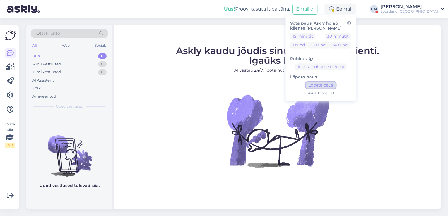
click at [335, 88] on button "Lõpeta paus" at bounding box center [321, 85] width 30 height 6
click at [427, 6] on div "[PERSON_NAME]" at bounding box center [409, 6] width 58 height 5
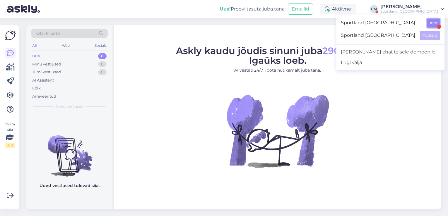
click at [431, 23] on button "Ava" at bounding box center [433, 22] width 13 height 9
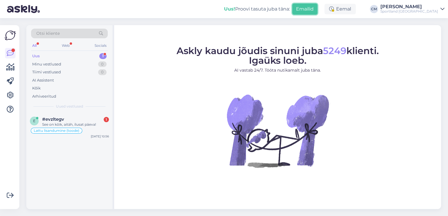
click at [317, 4] on button "Emailid" at bounding box center [304, 9] width 25 height 11
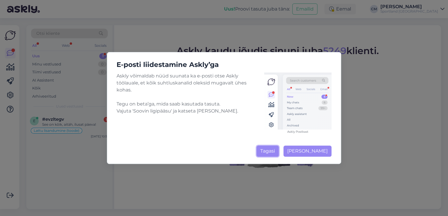
click at [274, 152] on button "Tagasi" at bounding box center [267, 151] width 22 height 11
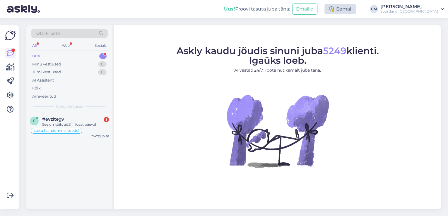
click at [356, 10] on div "Eemal" at bounding box center [339, 9] width 31 height 11
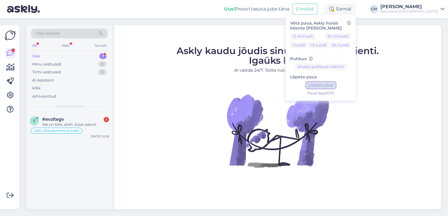
click at [334, 85] on button "Lõpeta paus" at bounding box center [321, 85] width 30 height 6
click at [102, 121] on div "#evzltegv 1" at bounding box center [75, 119] width 67 height 5
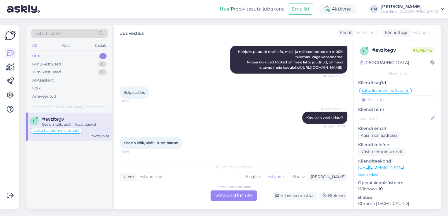
click at [230, 199] on div "Estonian to Estonian Võta vestlus üle" at bounding box center [233, 196] width 46 height 11
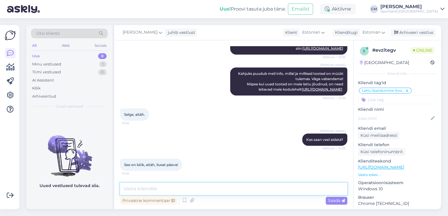
click at [229, 194] on textarea at bounding box center [233, 189] width 227 height 12
type textarea "Kena päeva jätku! :)"
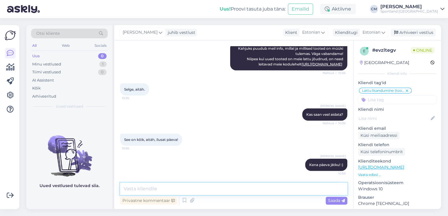
scroll to position [837, 0]
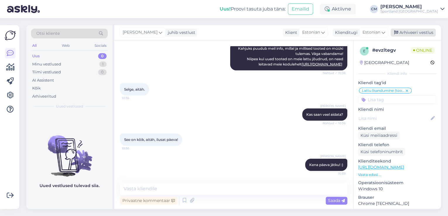
click at [416, 32] on div "Arhiveeri vestlus" at bounding box center [412, 33] width 45 height 8
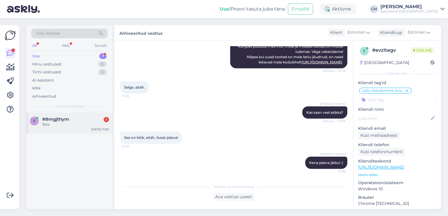
click at [72, 117] on div "#8mgjthym 1" at bounding box center [75, 119] width 67 height 5
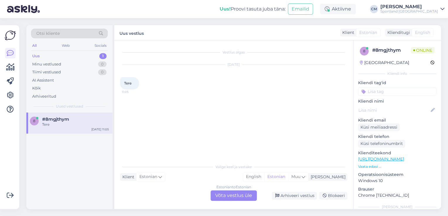
scroll to position [0, 0]
click at [232, 191] on div "Estonian to Estonian Võta vestlus üle" at bounding box center [233, 196] width 46 height 11
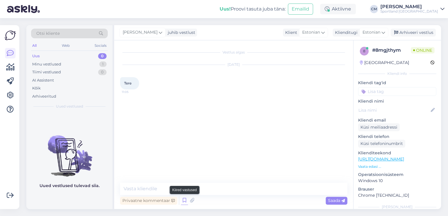
click at [186, 200] on icon at bounding box center [184, 200] width 7 height 9
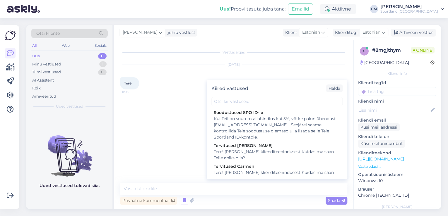
click at [278, 167] on div "Tervitused Carmen" at bounding box center [277, 167] width 126 height 6
type textarea "Tere! [PERSON_NAME] klienditeenindusest Kuidas ma saan Teile abiks olla?"
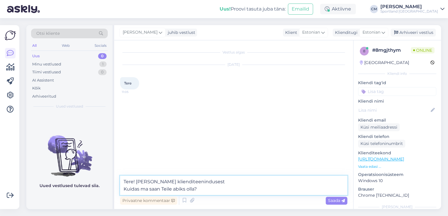
click at [220, 188] on textarea "Tere! [PERSON_NAME] klienditeenindusest Kuidas ma saan Teile abiks olla?" at bounding box center [233, 185] width 227 height 19
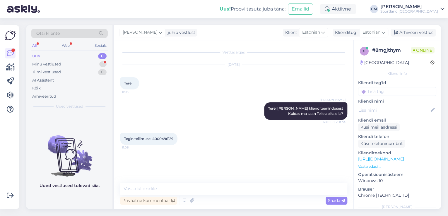
click at [163, 136] on div "Tegin tellimuse 4000496129 11:06" at bounding box center [148, 139] width 57 height 12
copy span "4000496129"
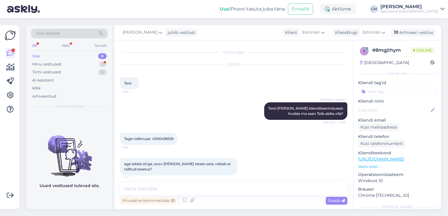
scroll to position [9, 0]
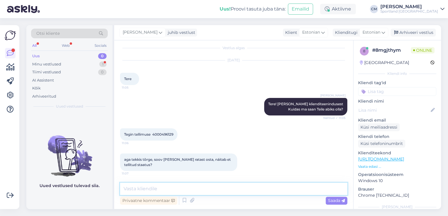
click at [162, 191] on textarea at bounding box center [233, 189] width 227 height 12
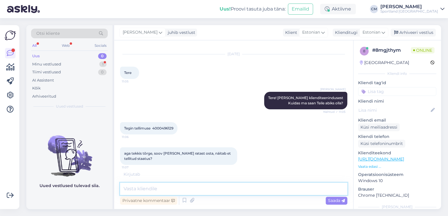
scroll to position [35, 0]
click at [163, 185] on textarea at bounding box center [233, 189] width 227 height 12
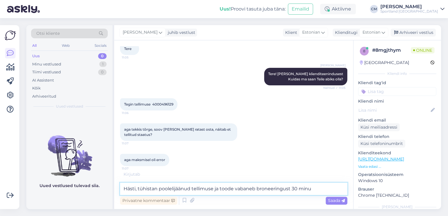
scroll to position [41, 0]
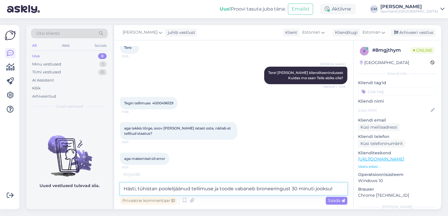
type textarea "Hästi, tühistan poolelijäänud tellimuse ja toode vabaneb broneeringust 30 minut…"
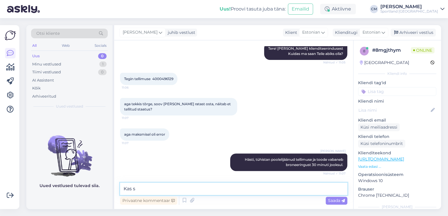
scroll to position [90, 0]
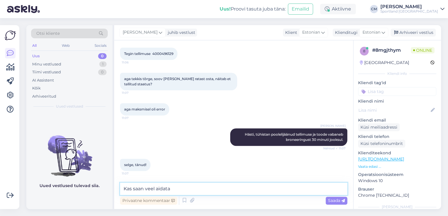
type textarea "Kas saan veel aidata?"
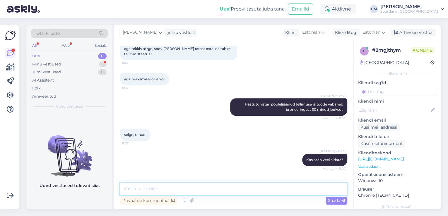
scroll to position [146, 0]
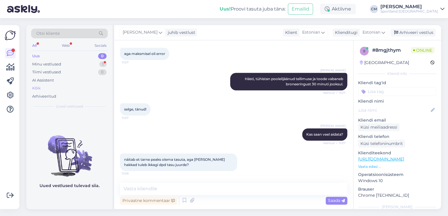
click at [41, 90] on div "Kõik" at bounding box center [69, 88] width 77 height 8
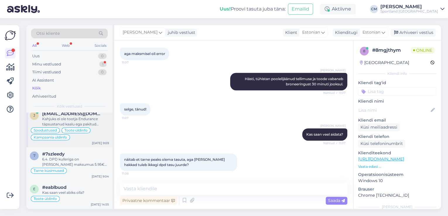
scroll to position [234, 0]
click at [78, 165] on div "6.4. DPD kulleriga on [PERSON_NAME] maksumus 5.95€ (hind sisaldab käibemaksu). …" at bounding box center [75, 162] width 67 height 11
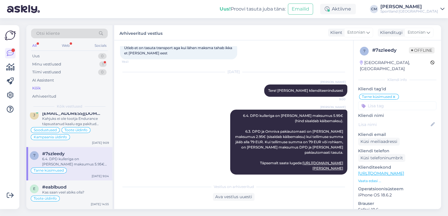
drag, startPoint x: 254, startPoint y: 118, endPoint x: 341, endPoint y: 169, distance: 100.4
click at [341, 169] on div "[PERSON_NAME] 6.4. DPD kulleriga on [PERSON_NAME] maksumus 5.95€ (hind sisaldab…" at bounding box center [233, 142] width 227 height 78
copy span "6.4. DPD kulleriga on [PERSON_NAME] maksumus 5.95€ (hind sisaldab käibemaksu). …"
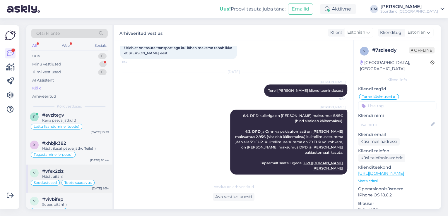
scroll to position [0, 0]
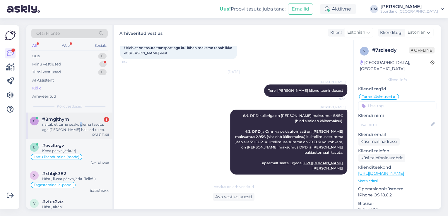
click at [81, 125] on div "näitab et tarne peaks olema tasuta, aga [PERSON_NAME] hakkad tuleb ikkagi dpd t…" at bounding box center [75, 127] width 67 height 11
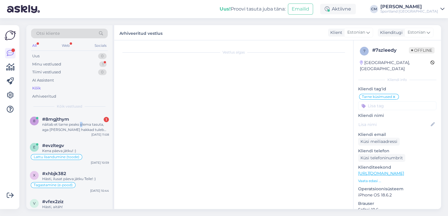
scroll to position [146, 0]
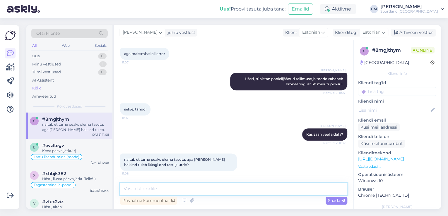
click at [196, 191] on textarea at bounding box center [233, 189] width 227 height 12
paste textarea "6.4. DPD kulleriga on [PERSON_NAME] maksumus 5.95€ (hind sisaldab käibemaksu). …"
type textarea "6.4. DPD kulleriga on [PERSON_NAME] maksumus 5.95€ (hind sisaldab käibemaksu). …"
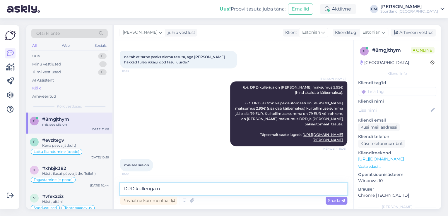
scroll to position [280, 0]
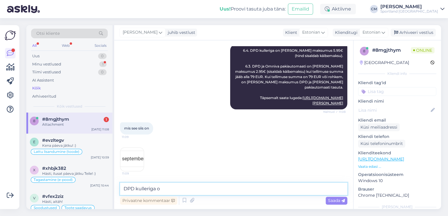
type textarea "DPD kulleriga o"
click at [145, 164] on div "11:09" at bounding box center [233, 159] width 227 height 37
click at [144, 163] on div "11:09" at bounding box center [233, 159] width 227 height 37
click at [136, 161] on img at bounding box center [131, 159] width 23 height 23
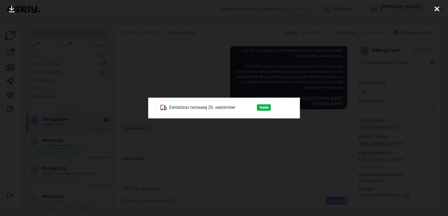
click at [186, 148] on div at bounding box center [224, 108] width 448 height 216
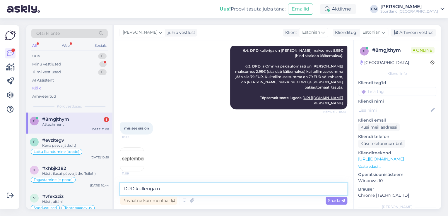
click at [168, 186] on textarea "DPD kulleriga o" at bounding box center [233, 189] width 227 height 12
drag, startPoint x: 166, startPoint y: 186, endPoint x: 118, endPoint y: 186, distance: 47.4
click at [118, 186] on div "Vestlus algas [DATE] Tere 11:05 [PERSON_NAME] Tere! [PERSON_NAME] klienditeenin…" at bounding box center [233, 124] width 239 height 169
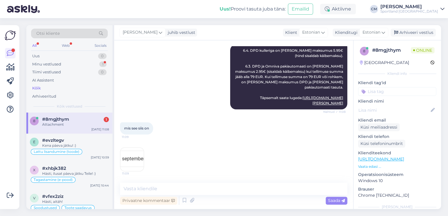
click at [139, 173] on span "11:09" at bounding box center [133, 174] width 22 height 4
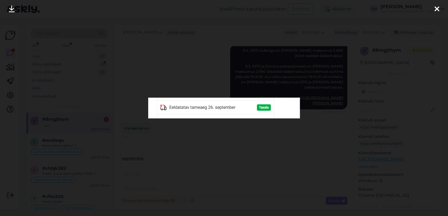
click at [194, 151] on div at bounding box center [224, 108] width 448 height 216
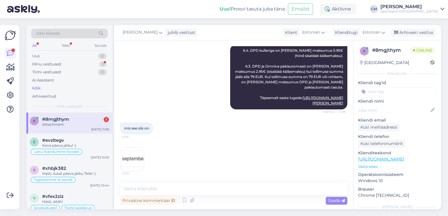
click at [132, 161] on img at bounding box center [131, 159] width 23 height 23
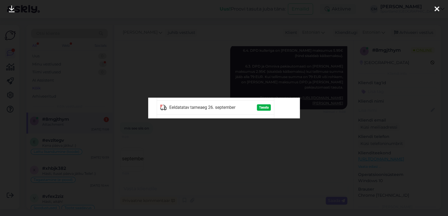
scroll to position [287, 0]
click at [179, 149] on div at bounding box center [224, 108] width 448 height 216
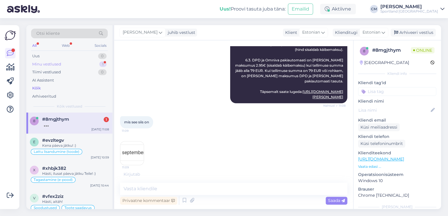
click at [103, 64] on div "1" at bounding box center [102, 64] width 7 height 6
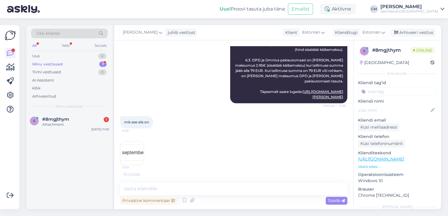
click at [87, 129] on div "8 #8mgjthym 1 Attachment [DATE] 11:09" at bounding box center [69, 123] width 86 height 21
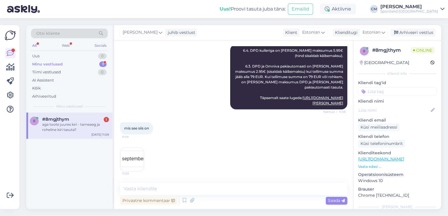
scroll to position [306, 0]
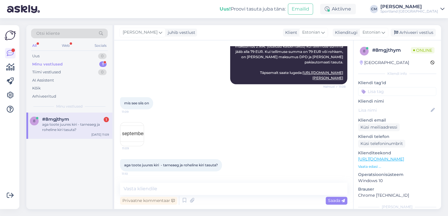
click at [134, 128] on img at bounding box center [131, 134] width 23 height 23
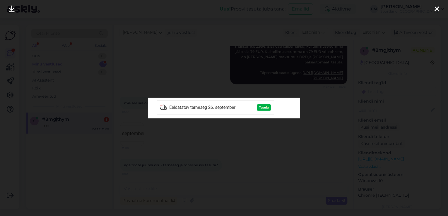
click at [208, 60] on div at bounding box center [224, 108] width 448 height 216
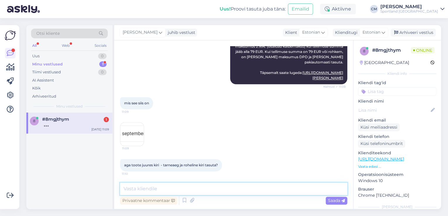
click at [169, 188] on textarea at bounding box center [233, 189] width 227 height 12
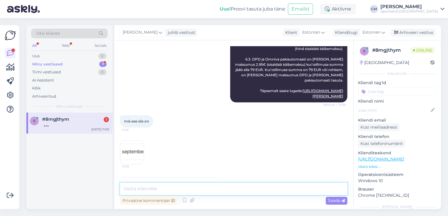
scroll to position [282, 0]
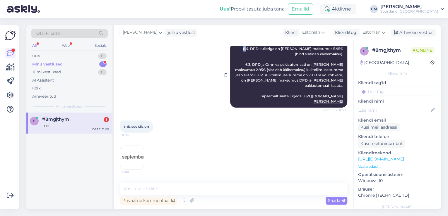
drag, startPoint x: 237, startPoint y: 52, endPoint x: 241, endPoint y: 53, distance: 4.1
click at [241, 53] on div "[PERSON_NAME] 6.4. DPD kulleriga on [PERSON_NAME] maksumus 5.95€ (hind sisaldab…" at bounding box center [288, 75] width 117 height 65
click at [241, 53] on span "6.4. DPD kulleriga on [PERSON_NAME] maksumus 5.95€ (hind sisaldab käibemaksu). …" at bounding box center [289, 75] width 109 height 57
click at [245, 53] on span "6.4. DPD kulleriga on [PERSON_NAME] maksumus 5.95€ (hind sisaldab käibemaksu). …" at bounding box center [289, 75] width 109 height 57
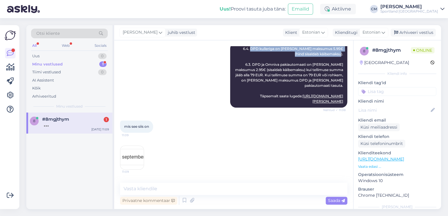
drag, startPoint x: 245, startPoint y: 53, endPoint x: 348, endPoint y: 59, distance: 103.2
click at [348, 59] on div "Vestlus algas [DATE] Tere 11:05 [PERSON_NAME] Tere! [PERSON_NAME] klienditeenin…" at bounding box center [236, 111] width 232 height 131
copy span "DPD kulleriga on [PERSON_NAME] maksumus 5.95€ (hind sisaldab käibemaksu)."
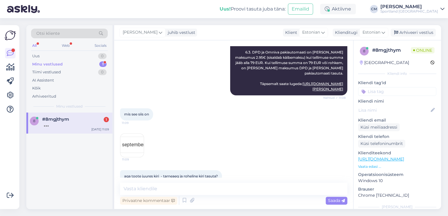
scroll to position [306, 0]
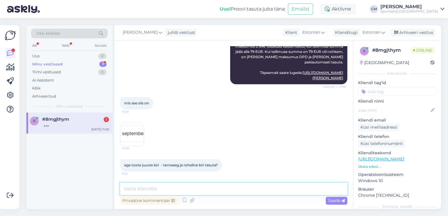
click at [163, 191] on textarea at bounding box center [233, 189] width 227 height 12
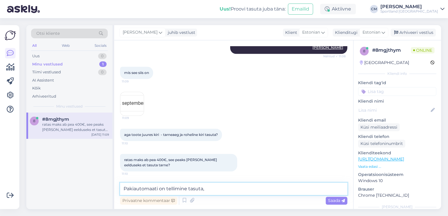
paste textarea "DPD kulleriga on [PERSON_NAME] maksumus 5.95€ (hind sisaldab käibemaksu)."
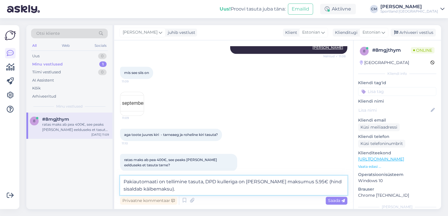
drag, startPoint x: 177, startPoint y: 191, endPoint x: 316, endPoint y: 183, distance: 139.2
click at [316, 183] on textarea "Pakiautomaati on tellimine tasuta, DPD kulleriga on [PERSON_NAME] maksumus 5.95…" at bounding box center [233, 185] width 227 height 19
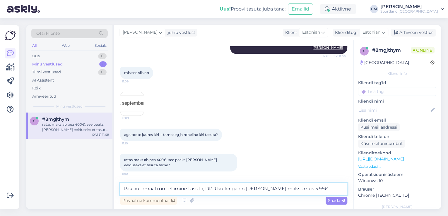
type textarea "Pakiautomaati on tellimine tasuta, DPD kulleriga on [PERSON_NAME] maksumus 5.95…"
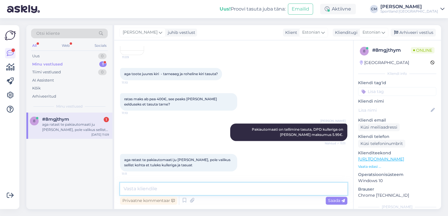
scroll to position [422, 0]
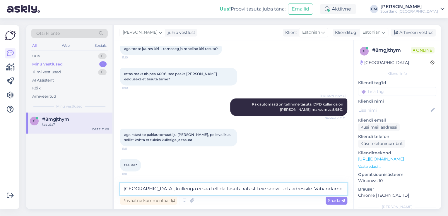
type textarea "[GEOGRAPHIC_DATA], kulleriga ei saa tellida tasuta ratast teie soovitud aadress…"
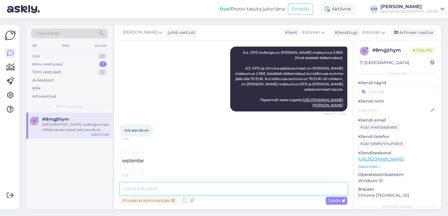
scroll to position [265, 0]
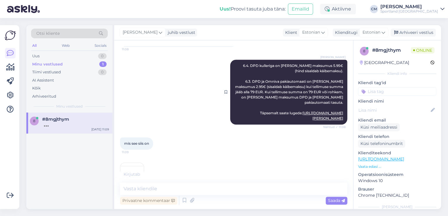
click at [302, 118] on link "[URL][DOMAIN_NAME][PERSON_NAME]" at bounding box center [322, 116] width 41 height 10
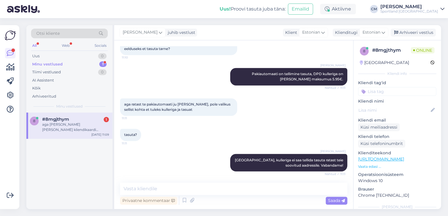
scroll to position [478, 0]
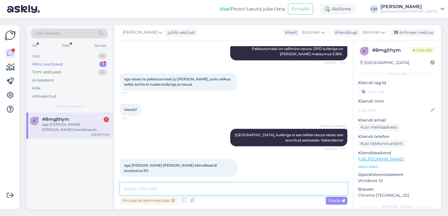
click at [201, 185] on textarea at bounding box center [233, 189] width 227 height 12
type textarea "5"
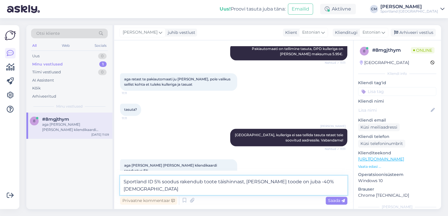
type textarea "Sportland ID 5% soodus rakendub toote täishinnast, [PERSON_NAME] toode on juba …"
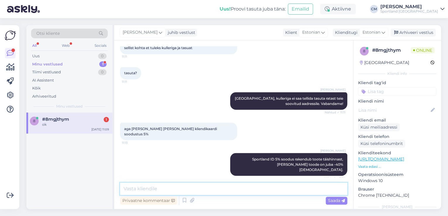
scroll to position [533, 0]
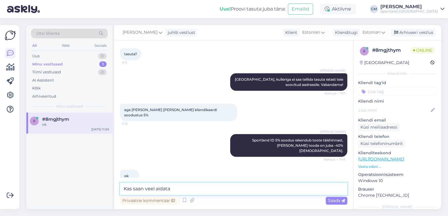
type textarea "Kas saan veel aidata?"
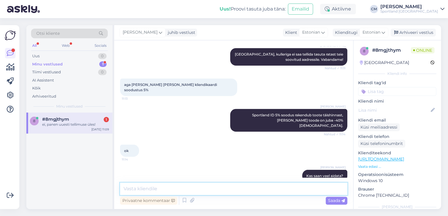
scroll to position [584, 0]
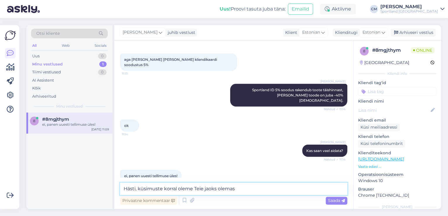
type textarea "Hästi, küsimuste korral oleme Teie jaoks olemas!"
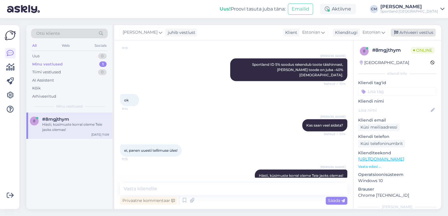
click at [416, 31] on div "Arhiveeri vestlus" at bounding box center [412, 33] width 45 height 8
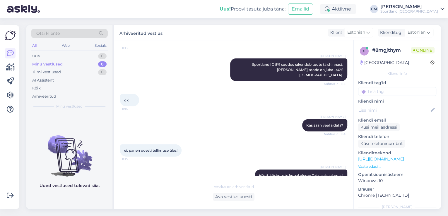
click at [390, 92] on input at bounding box center [397, 91] width 78 height 9
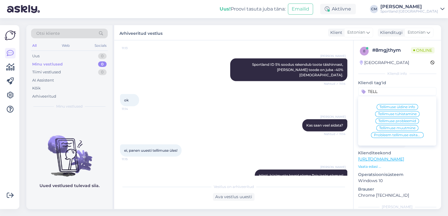
type input "TELL"
click at [402, 112] on span "Tellimuse tühistamine" at bounding box center [397, 114] width 39 height 4
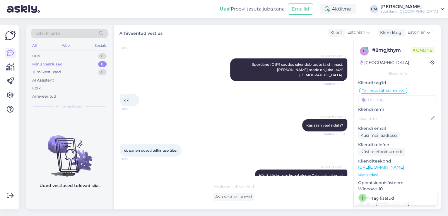
click at [387, 103] on input at bounding box center [397, 99] width 78 height 9
type input "tar"
click at [400, 114] on span "Tarne küsimused" at bounding box center [397, 116] width 30 height 4
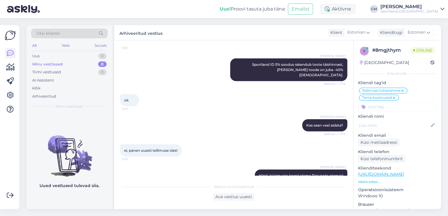
click at [72, 32] on div "Otsi kliente" at bounding box center [69, 34] width 77 height 10
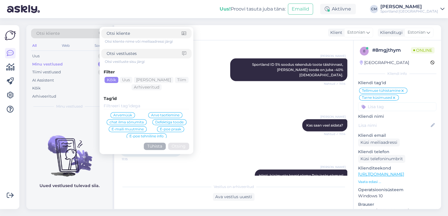
click at [122, 54] on input at bounding box center [145, 54] width 76 height 6
paste input "4000492034"
type input "4000492034"
click button "Otsing" at bounding box center [178, 146] width 21 height 7
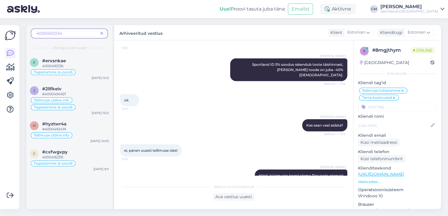
click at [101, 32] on icon at bounding box center [101, 34] width 3 height 4
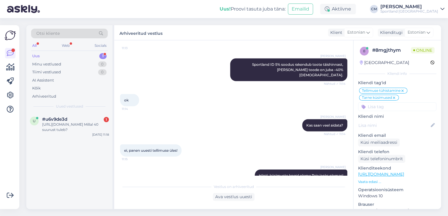
click at [87, 141] on div "u #u6v9de3d 1 [URL][DOMAIN_NAME] Millal 40 suurust tuleb? [DATE] 11:18" at bounding box center [69, 161] width 86 height 97
click at [87, 136] on div "u #u6v9de3d 1 [URL][DOMAIN_NAME] Millal 40 suurust tuleb? [DATE] 11:18" at bounding box center [69, 126] width 86 height 26
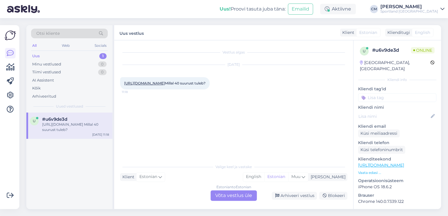
scroll to position [0, 0]
click at [215, 193] on div "Estonian to Estonian Võta vestlus üle" at bounding box center [233, 196] width 46 height 11
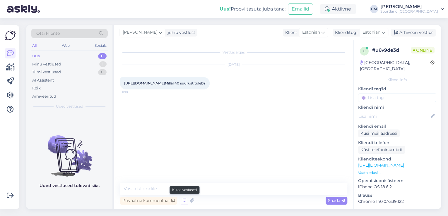
click at [182, 198] on icon at bounding box center [184, 200] width 7 height 9
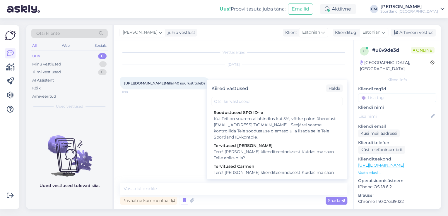
click at [235, 170] on div "Tere! [PERSON_NAME] klienditeenindusest Kuidas ma saan Teile abiks olla?" at bounding box center [277, 176] width 126 height 12
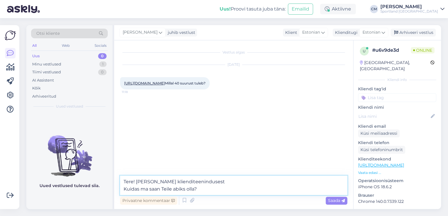
drag, startPoint x: 210, startPoint y: 193, endPoint x: 95, endPoint y: 194, distance: 115.0
click at [95, 194] on div "Otsi kliente All Web Socials Uus 0 Minu vestlused 1 Tiimi vestlused 0 AI Assist…" at bounding box center [233, 117] width 414 height 184
type textarea "Tere! [PERSON_NAME] klienditeenindusest"
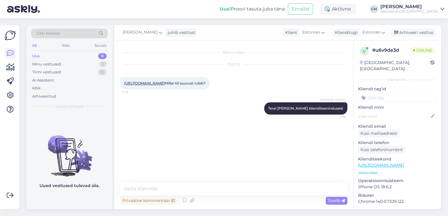
click at [180, 197] on div "Privaatne kommentaar Saada" at bounding box center [233, 200] width 227 height 11
click at [181, 197] on icon at bounding box center [184, 200] width 7 height 9
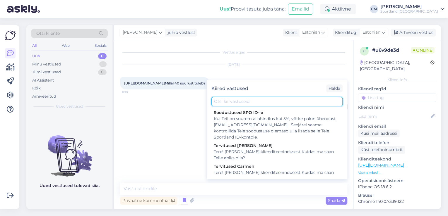
click at [245, 101] on input "text" at bounding box center [276, 101] width 131 height 9
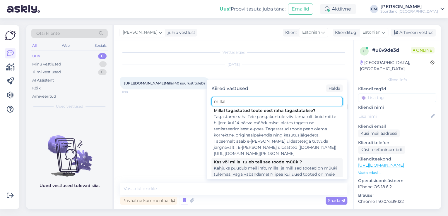
scroll to position [73, 0]
type input "millal"
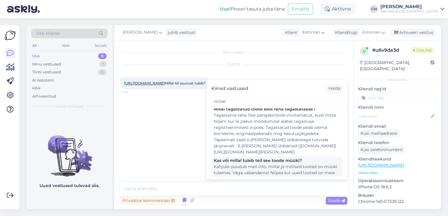
click at [263, 164] on div "Kahjuks puudub meil info, millal ja millised tooted on müüki tulemas. Väga vaba…" at bounding box center [277, 176] width 126 height 25
type textarea "Kahjuks puudub meil info, millal ja millised tooted on müüki tulemas. Väga vaba…"
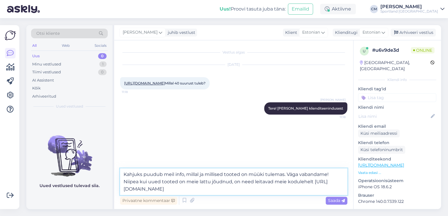
click at [262, 183] on textarea "Kahjuks puudub meil info, millal ja millised tooted on müüki tulemas. Väga vaba…" at bounding box center [233, 182] width 227 height 27
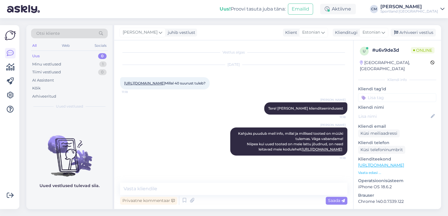
click at [406, 93] on input at bounding box center [397, 97] width 78 height 9
type input "lisan"
click at [405, 105] on div "Lattu lisandumine (toode)" at bounding box center [397, 113] width 78 height 16
click at [404, 112] on span "Lattu lisandumine (toode)" at bounding box center [397, 114] width 46 height 4
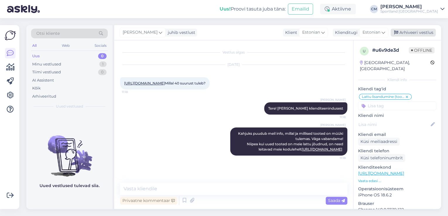
click at [401, 31] on div "Arhiveeri vestlus" at bounding box center [412, 33] width 45 height 8
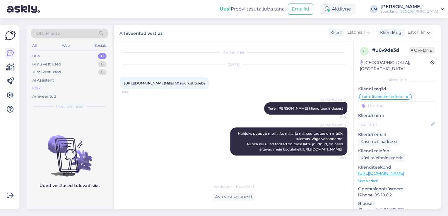
click at [50, 85] on div "Kõik" at bounding box center [69, 88] width 77 height 8
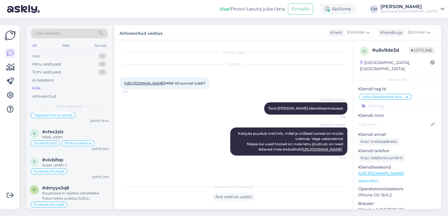
scroll to position [117, 0]
click at [111, 143] on div "v #vfex2ziz Hästi, aitäh! Soodustused Toote saadavus [DATE] 9:54" at bounding box center [69, 140] width 86 height 28
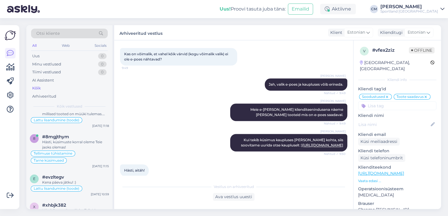
scroll to position [0, 0]
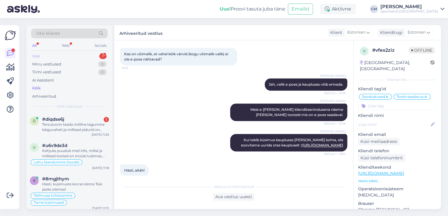
click at [92, 55] on div "Uus 1" at bounding box center [69, 56] width 77 height 8
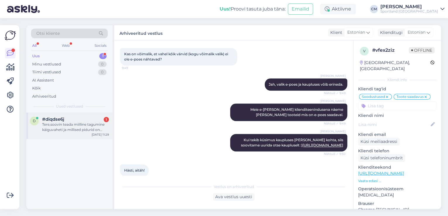
click at [82, 132] on div "Tere,soovin teada miilline tagumine käiguvaheti ja millised pidurid on [URL][DO…" at bounding box center [75, 127] width 67 height 11
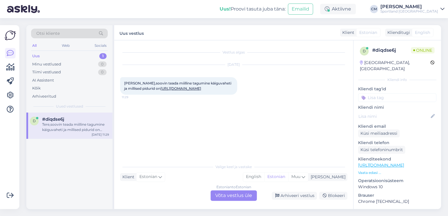
click at [252, 194] on div "Estonian to Estonian Võta vestlus üle" at bounding box center [233, 196] width 46 height 11
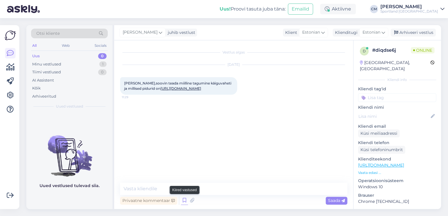
click at [187, 203] on icon at bounding box center [184, 200] width 7 height 9
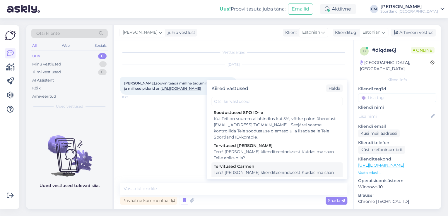
click at [263, 175] on div "Tere! [PERSON_NAME] klienditeenindusest Kuidas ma saan Teile abiks olla?" at bounding box center [277, 176] width 126 height 12
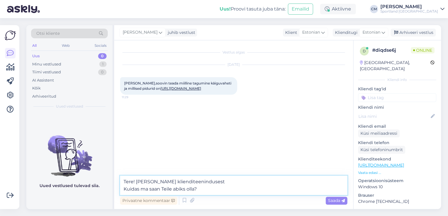
drag, startPoint x: 221, startPoint y: 191, endPoint x: 121, endPoint y: 196, distance: 100.8
click at [121, 196] on div "Tere! [PERSON_NAME] klienditeenindusest Kuidas ma saan Teile abiks olla? Privaa…" at bounding box center [233, 191] width 227 height 30
type textarea "Tere! [PERSON_NAME] klienditeenindusest"
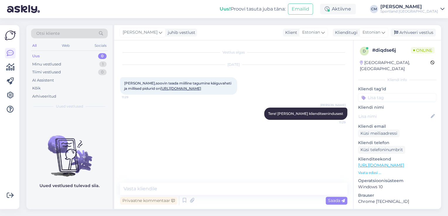
click at [160, 91] on link "[URL][DOMAIN_NAME]" at bounding box center [180, 88] width 41 height 4
click at [188, 183] on div "Vestlus algas [DATE] Tere,soovin teada miilline tagumine käiguvaheti ja millise…" at bounding box center [233, 124] width 239 height 169
click at [152, 189] on textarea at bounding box center [233, 189] width 227 height 12
paste textarea "9-käiguline käiguvahetus ja võimsad hüdraulilised ketaspidurid"
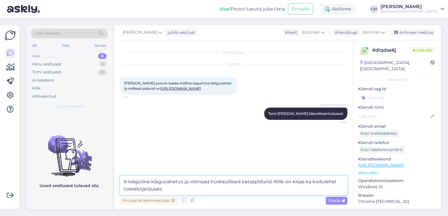
type textarea "9-käiguline käiguvahetus ja võimsad hüdraulilised ketaspidurid. Kõik on kirjas …"
paste textarea
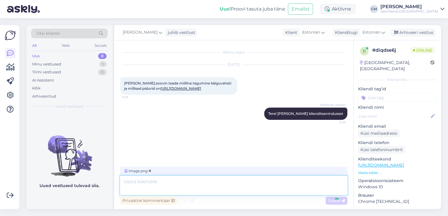
scroll to position [26, 0]
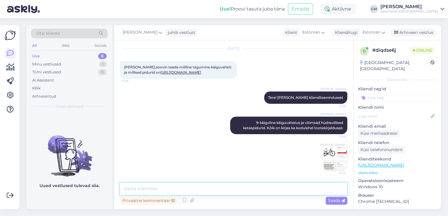
click at [174, 186] on textarea at bounding box center [233, 189] width 227 height 12
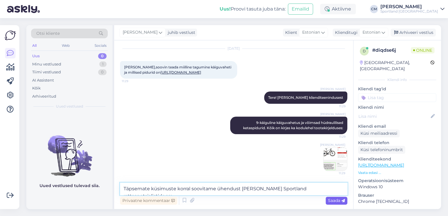
paste textarea "[URL][DOMAIN_NAME]"
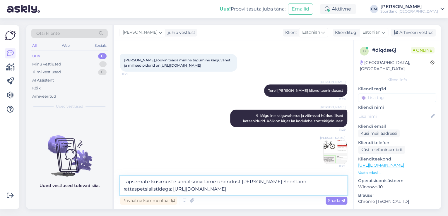
click at [122, 189] on textarea "Täpsemate küsimuste korral soovitame ühendust [PERSON_NAME] Sportland rattaspet…" at bounding box center [233, 185] width 227 height 19
type textarea "Täpsemate küsimuste korral soovitame ühendust [PERSON_NAME] Sportland rattaspet…"
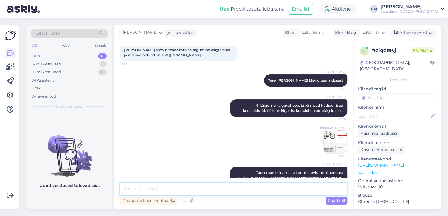
scroll to position [62, 0]
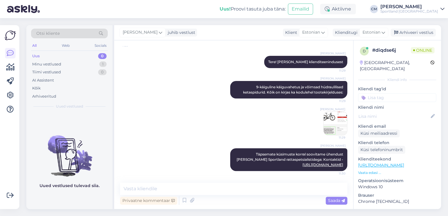
click at [398, 93] on input at bounding box center [397, 97] width 78 height 9
type input "ratas"
click at [393, 112] on span "Ratas" at bounding box center [397, 114] width 10 height 4
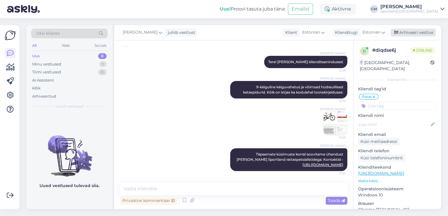
click at [405, 33] on div "Arhiveeri vestlus" at bounding box center [412, 33] width 45 height 8
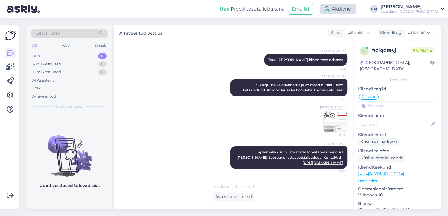
click at [348, 13] on div "Aktiivne" at bounding box center [338, 9] width 36 height 11
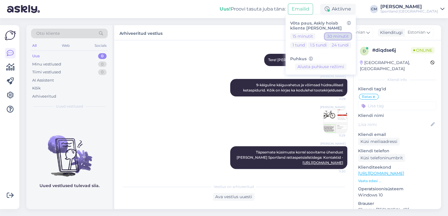
click at [348, 34] on button "30 minutit" at bounding box center [338, 36] width 26 height 6
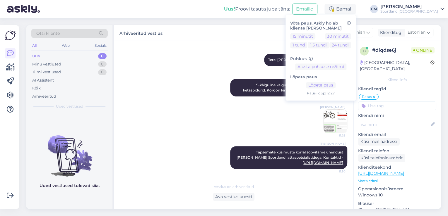
click at [421, 8] on div "[PERSON_NAME]" at bounding box center [409, 6] width 58 height 5
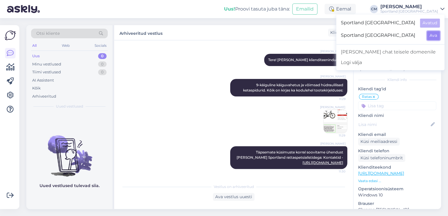
click at [432, 33] on button "Ava" at bounding box center [433, 35] width 13 height 9
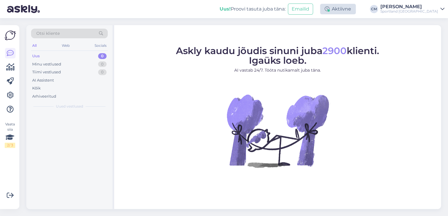
click at [356, 13] on div "Aktiivne" at bounding box center [338, 9] width 36 height 11
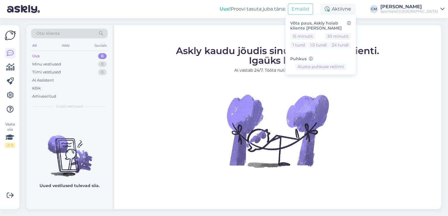
click at [346, 40] on div "15 minutit 30 minutit 1 tund 1.5 tundi 24 tundi" at bounding box center [320, 42] width 61 height 18
click at [349, 37] on button "30 minutit" at bounding box center [338, 36] width 26 height 6
click at [330, 81] on div "Lõpeta paus Lõpeta paus Pausi [PERSON_NAME] | 12:27" at bounding box center [320, 83] width 61 height 26
click at [335, 87] on button "Lõpeta paus" at bounding box center [321, 85] width 30 height 6
click at [409, 13] on div "Sportland [GEOGRAPHIC_DATA]" at bounding box center [409, 11] width 58 height 5
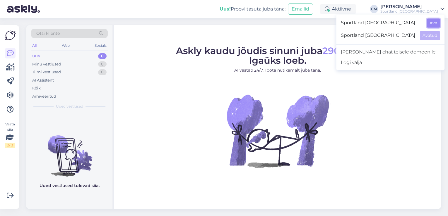
click at [430, 21] on button "Ava" at bounding box center [433, 22] width 13 height 9
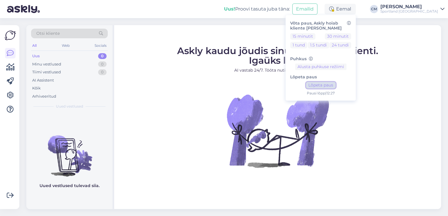
click at [335, 82] on button "Lõpeta paus" at bounding box center [321, 85] width 30 height 6
